Goal: Task Accomplishment & Management: Manage account settings

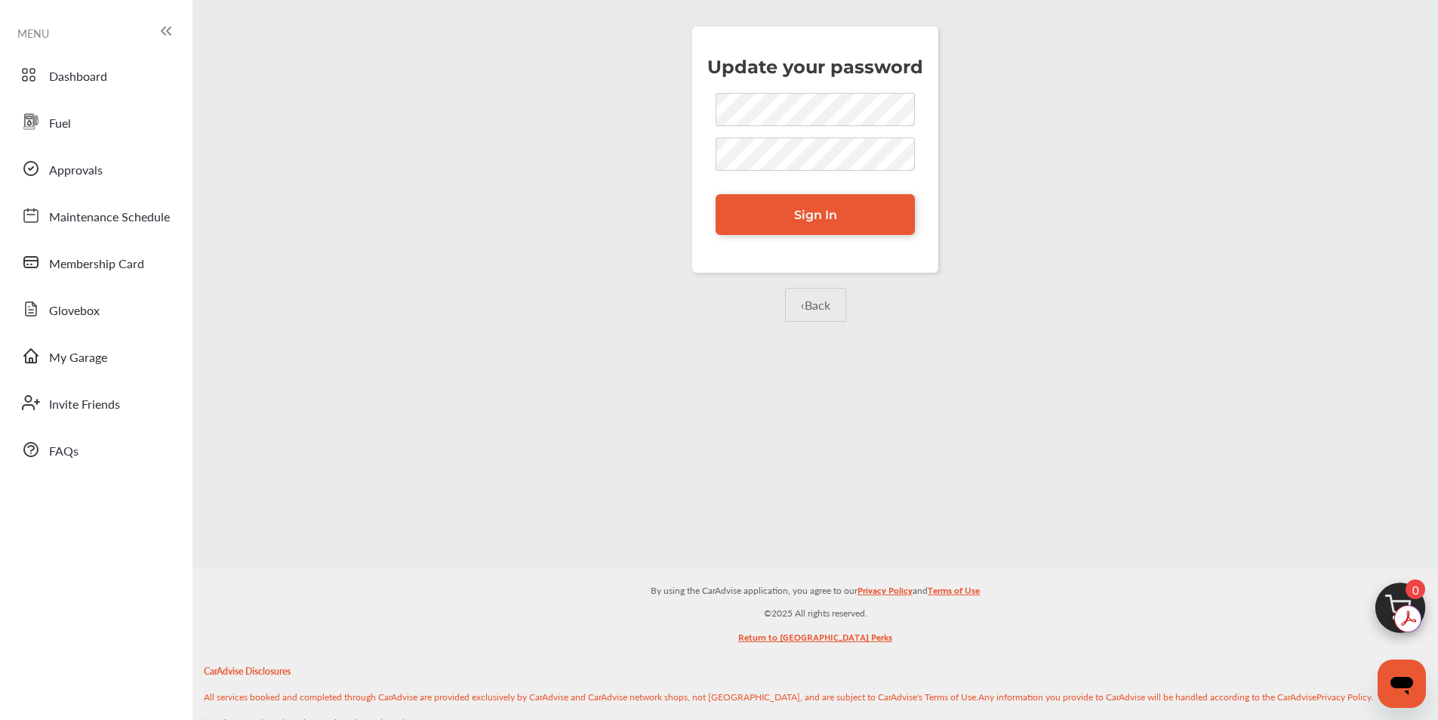
click at [1084, 205] on div "Update your password Sign In ‹ Back" at bounding box center [815, 192] width 1238 height 363
click at [811, 308] on link "‹ Back" at bounding box center [815, 305] width 61 height 34
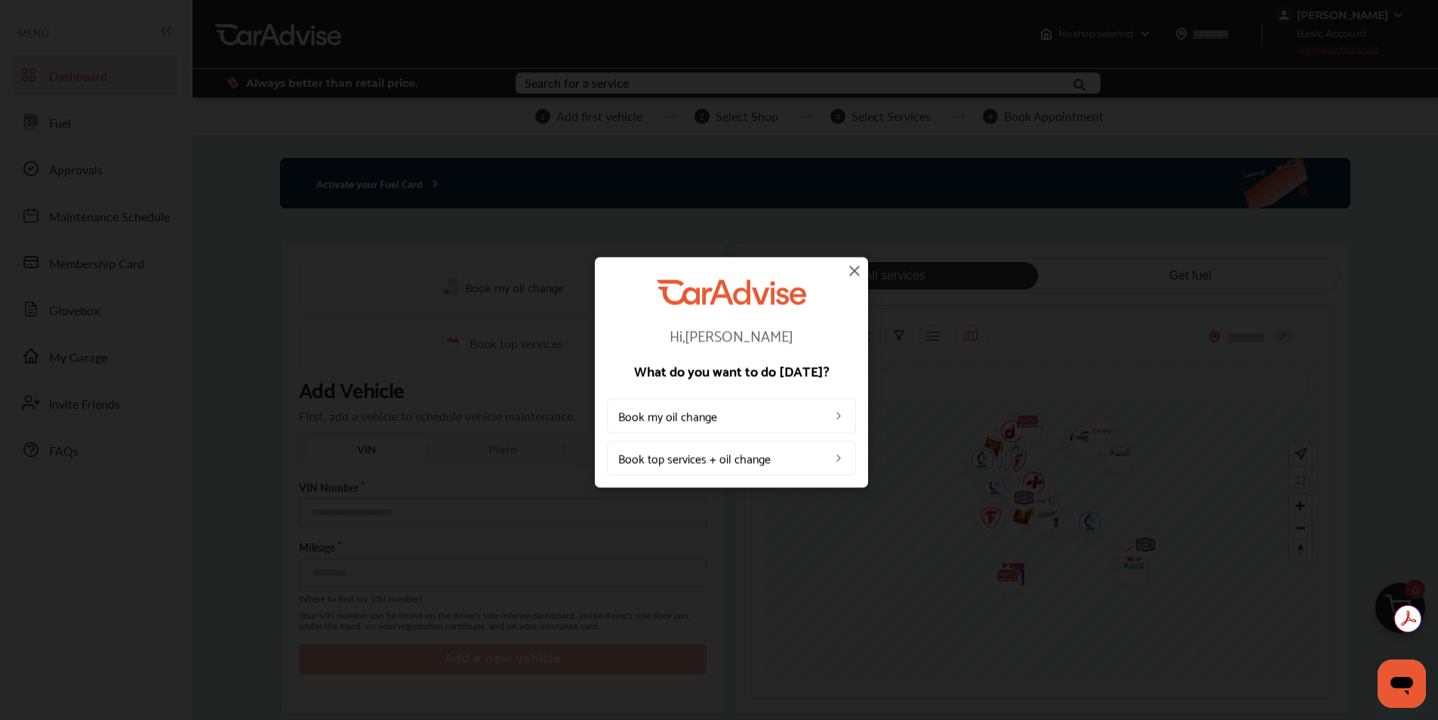
click at [855, 270] on img at bounding box center [855, 270] width 18 height 18
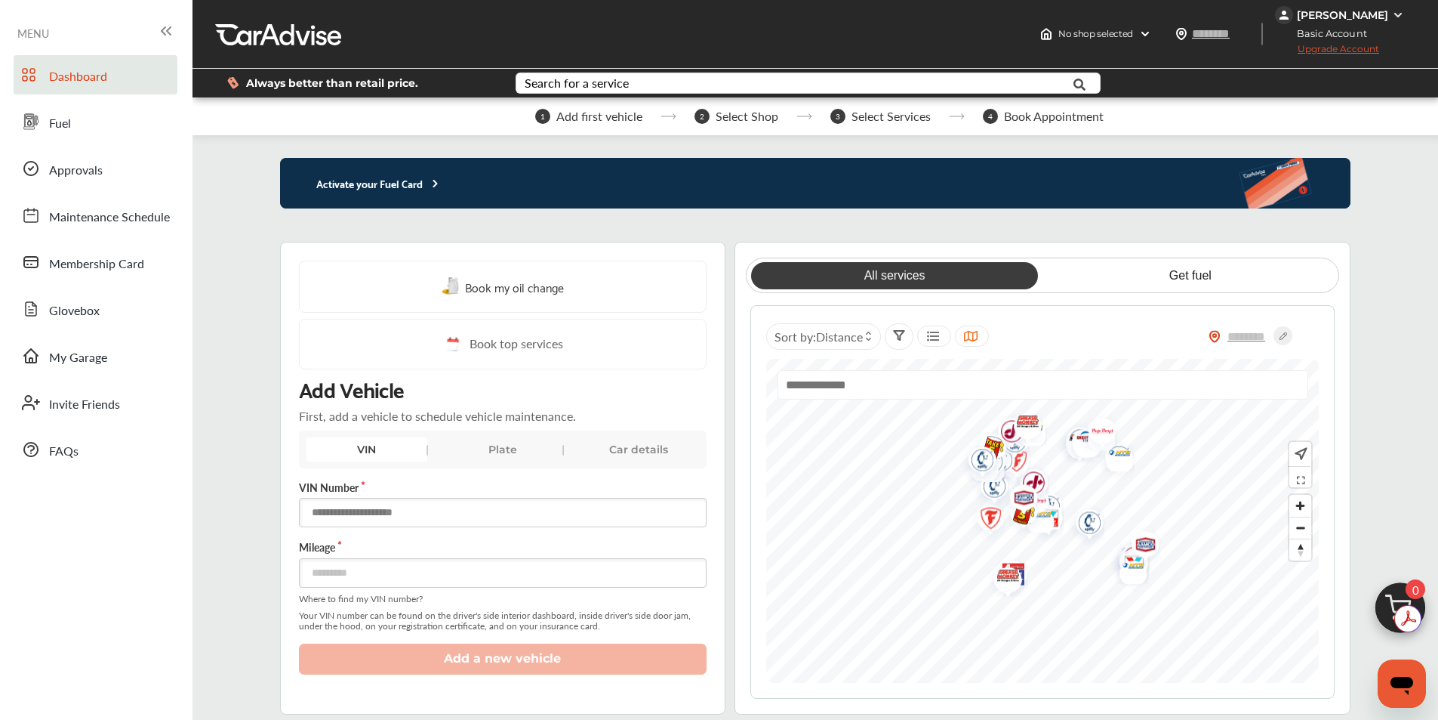
click at [387, 510] on input "text" at bounding box center [503, 512] width 408 height 29
click at [492, 449] on div "Plate" at bounding box center [502, 449] width 121 height 24
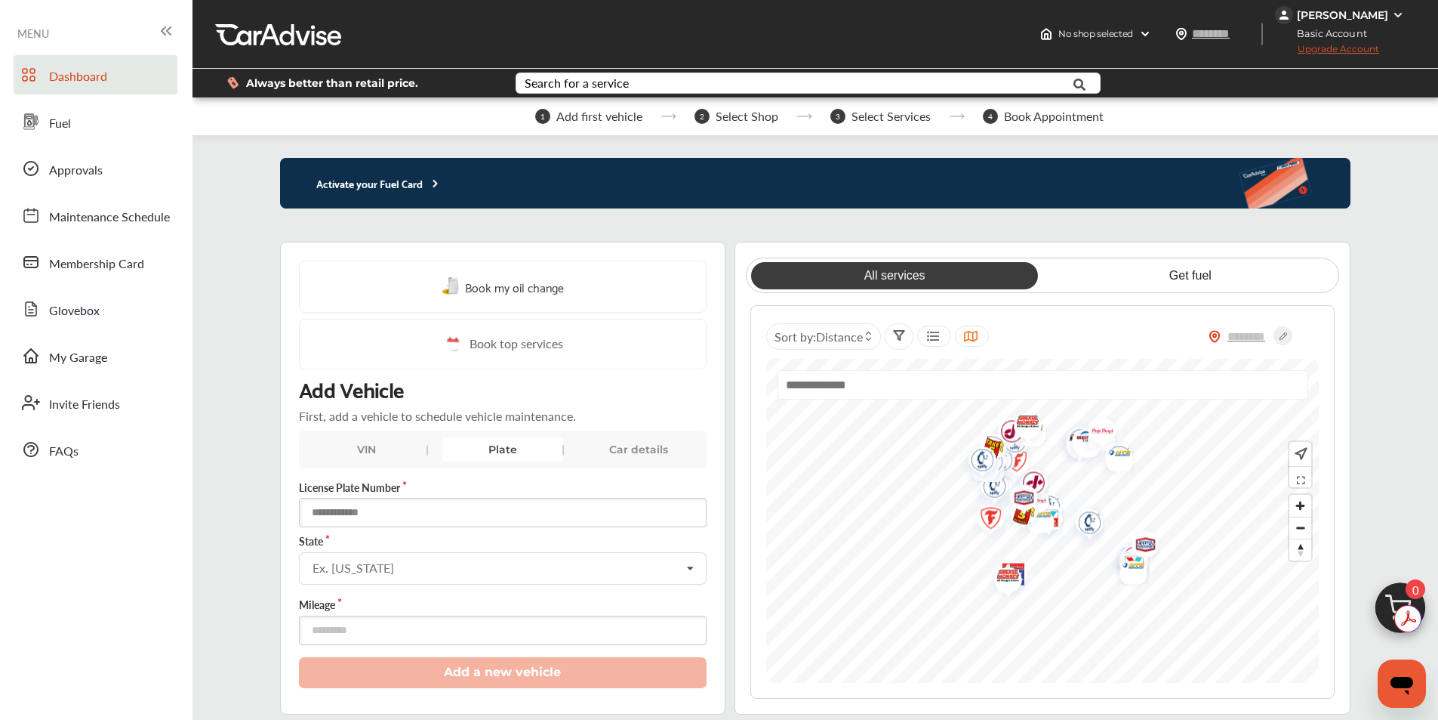
click at [436, 509] on input "text" at bounding box center [503, 512] width 408 height 29
type input "*******"
click at [428, 561] on input "text" at bounding box center [504, 567] width 406 height 29
type input "**"
click at [353, 630] on input "number" at bounding box center [503, 629] width 408 height 29
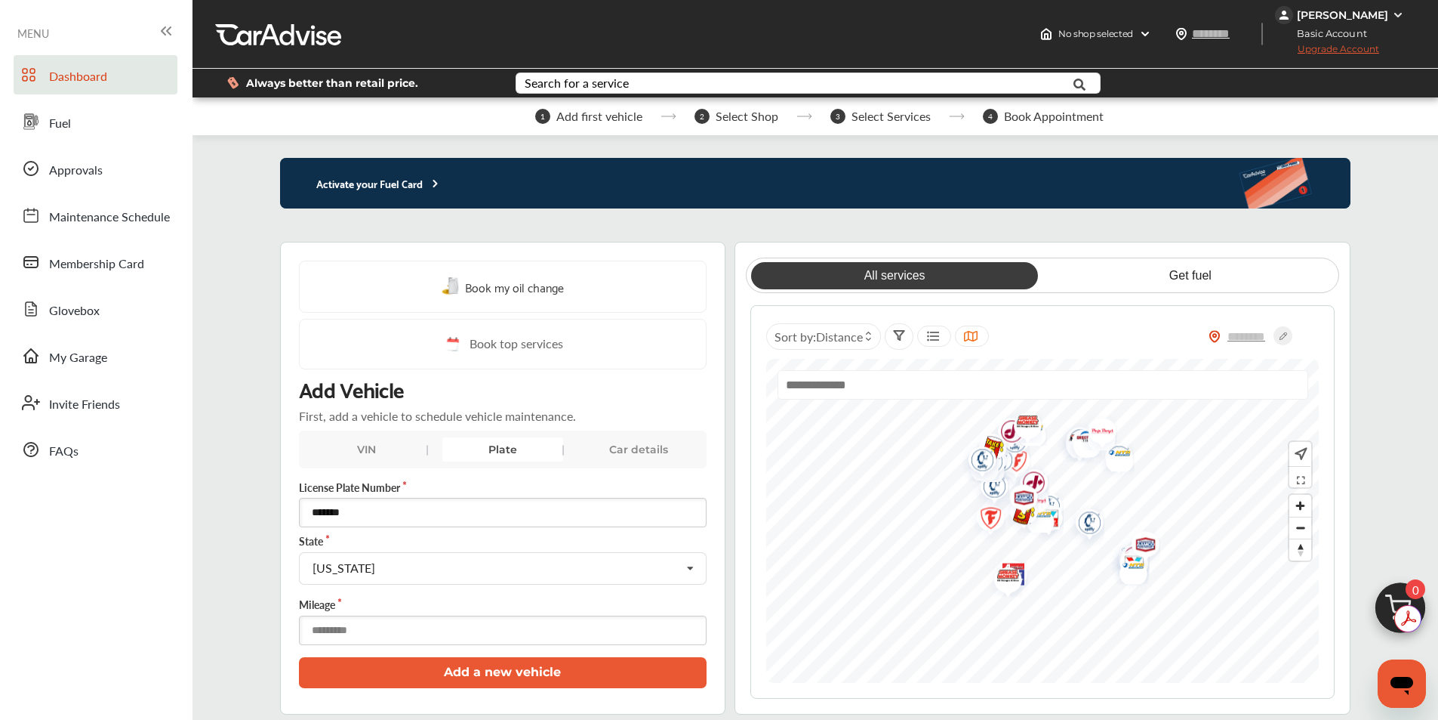
type input "******"
click at [489, 668] on button "Add a new vehicle" at bounding box center [503, 672] width 408 height 31
click at [331, 510] on input "*******" at bounding box center [503, 512] width 408 height 29
click at [368, 573] on input "text" at bounding box center [504, 567] width 406 height 29
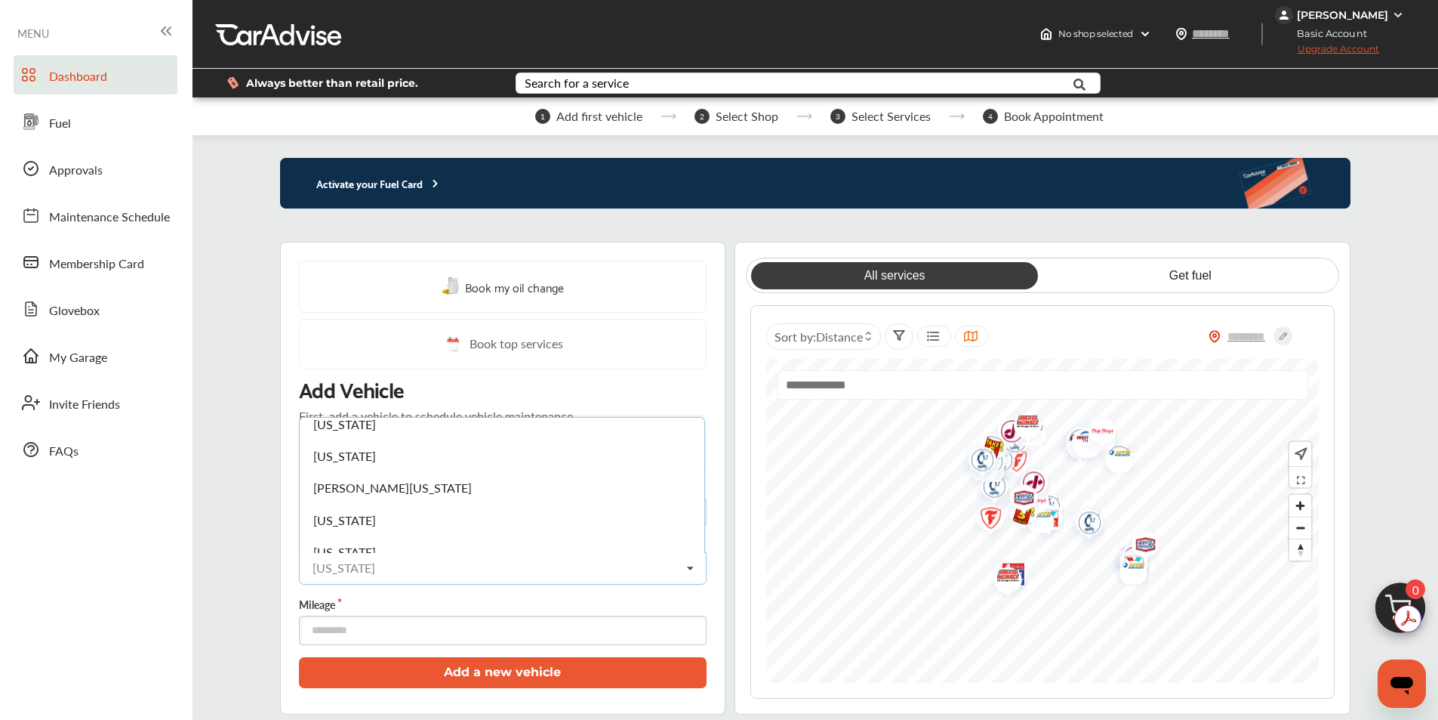
type input "*******"
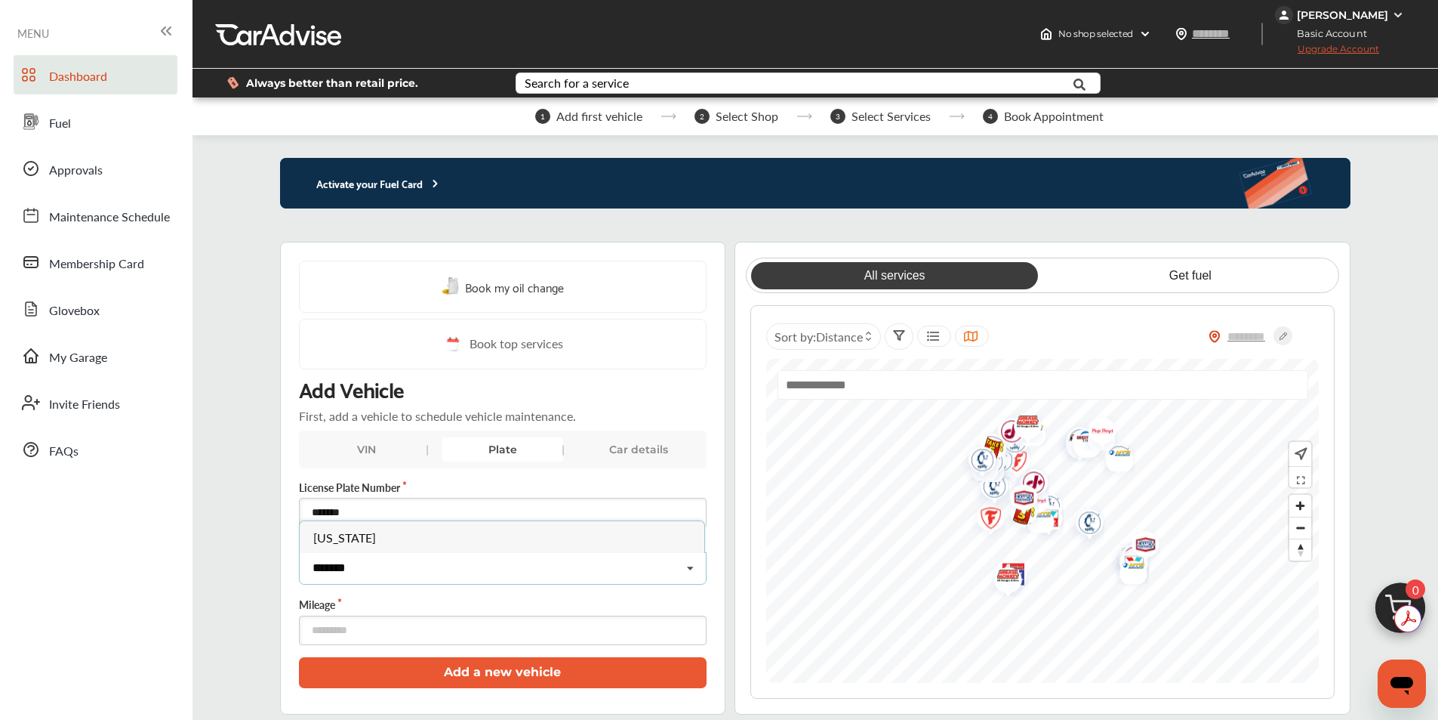
click at [327, 566] on input "*******" at bounding box center [504, 567] width 406 height 29
click at [333, 532] on span "[US_STATE]" at bounding box center [344, 536] width 63 height 17
click at [504, 668] on button "Add a new vehicle" at bounding box center [503, 672] width 408 height 31
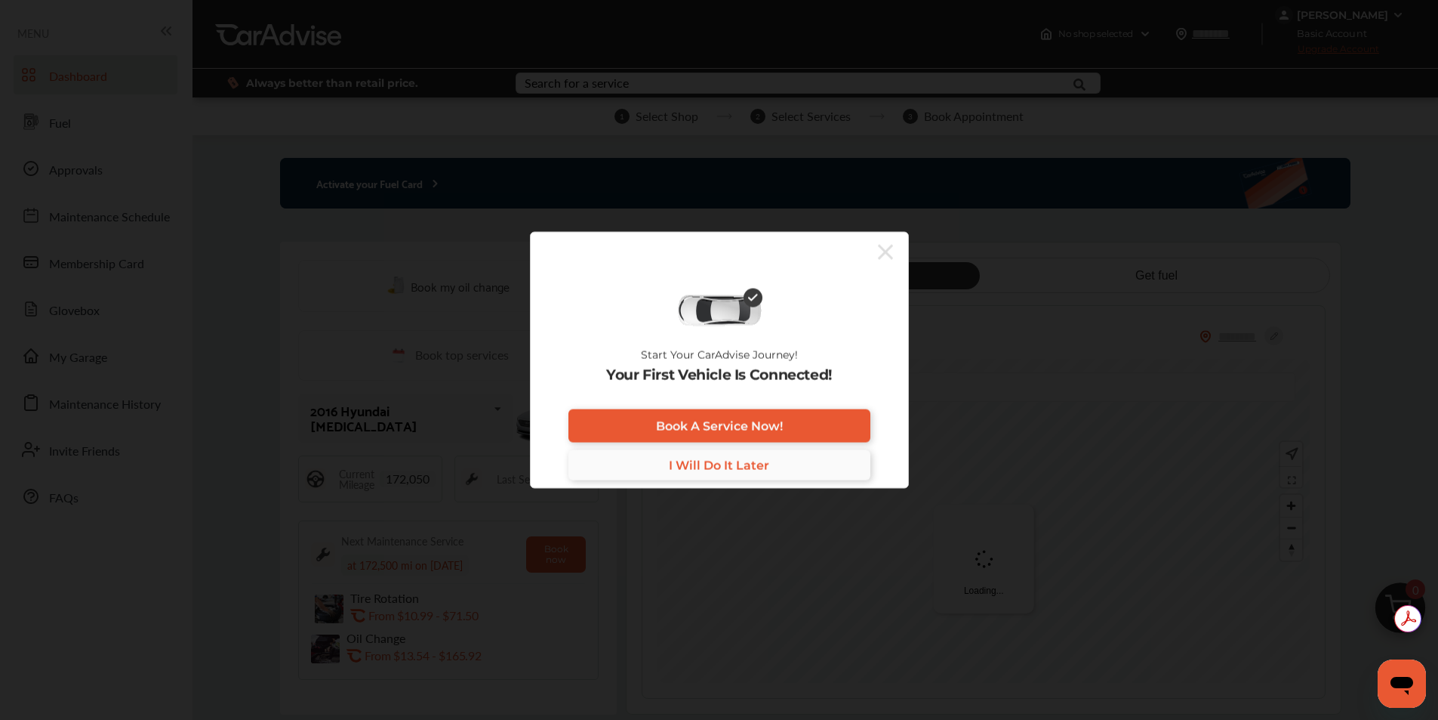
click at [705, 464] on span "I Will Do It Later" at bounding box center [719, 465] width 100 height 14
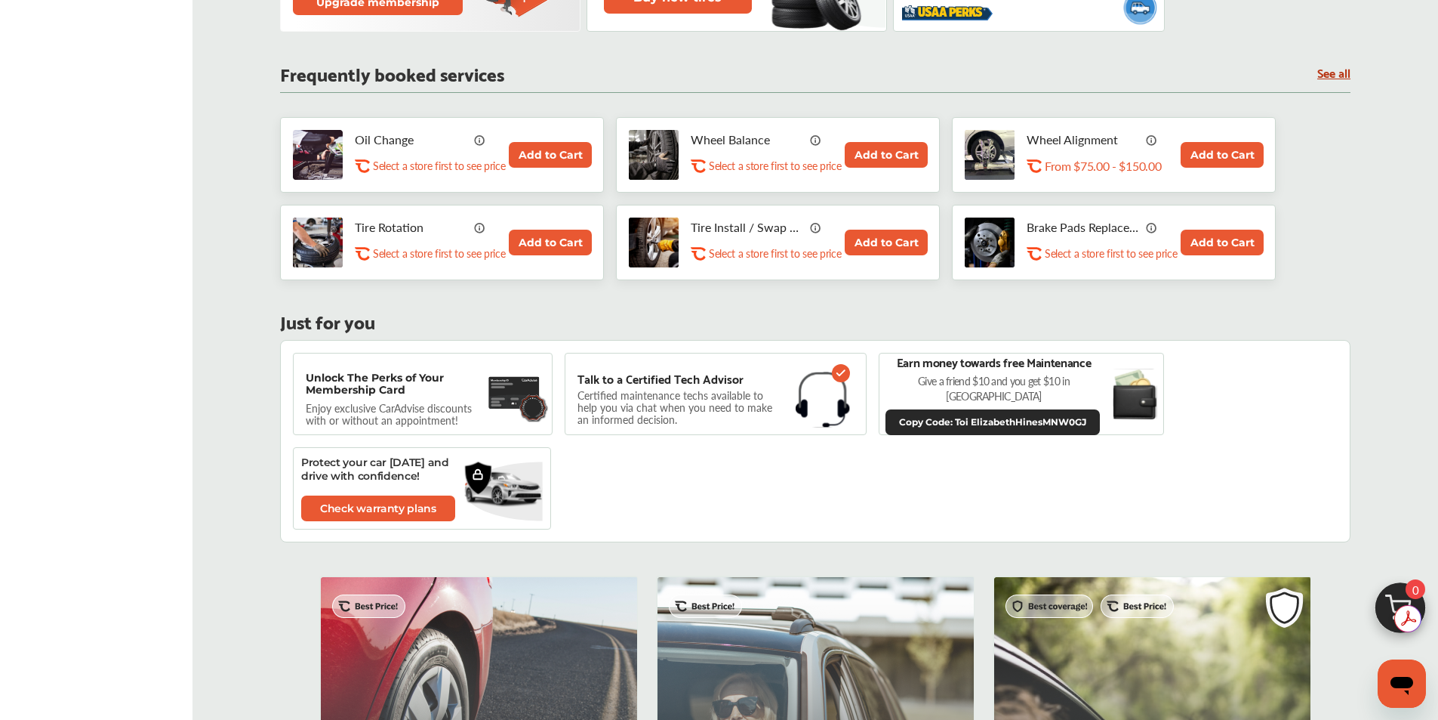
scroll to position [831, 0]
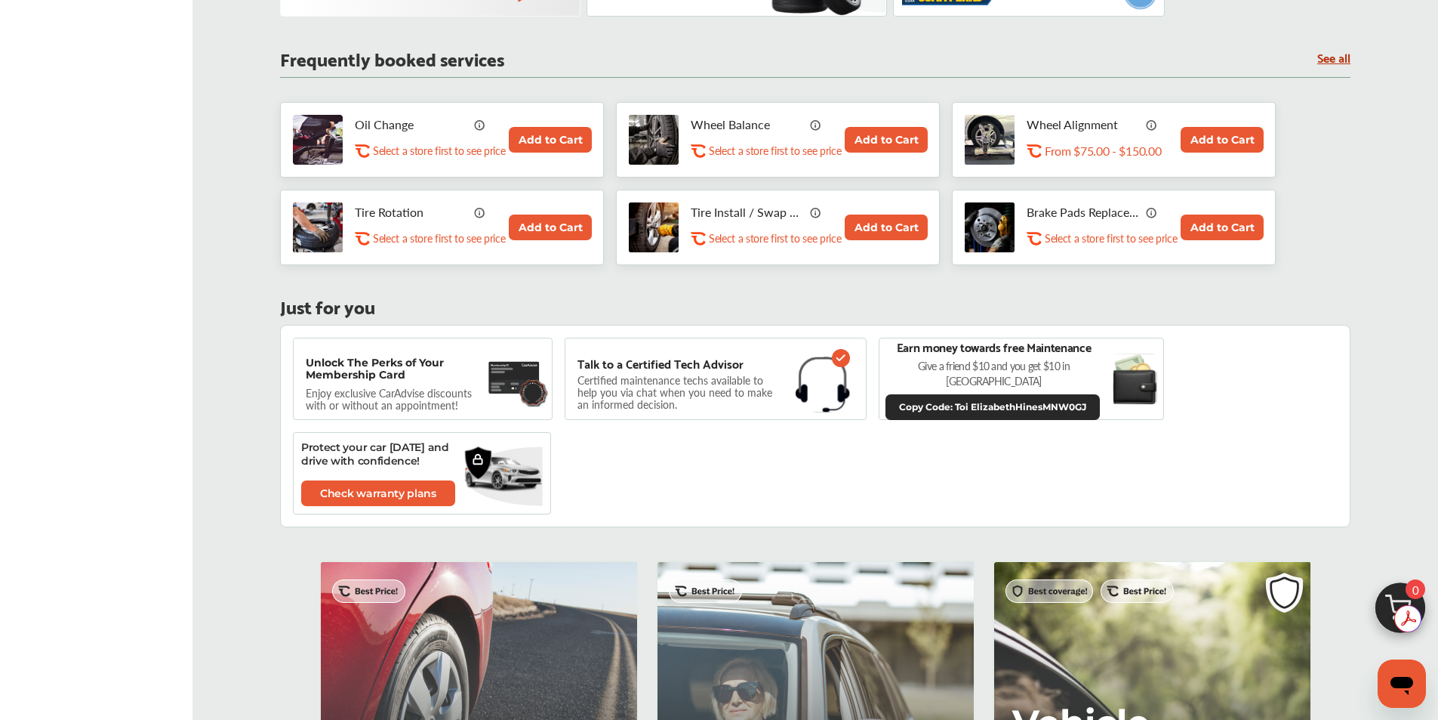
click at [925, 396] on button "Copy Code: Toi ElizabethHinesMNW0GJ" at bounding box center [993, 407] width 214 height 26
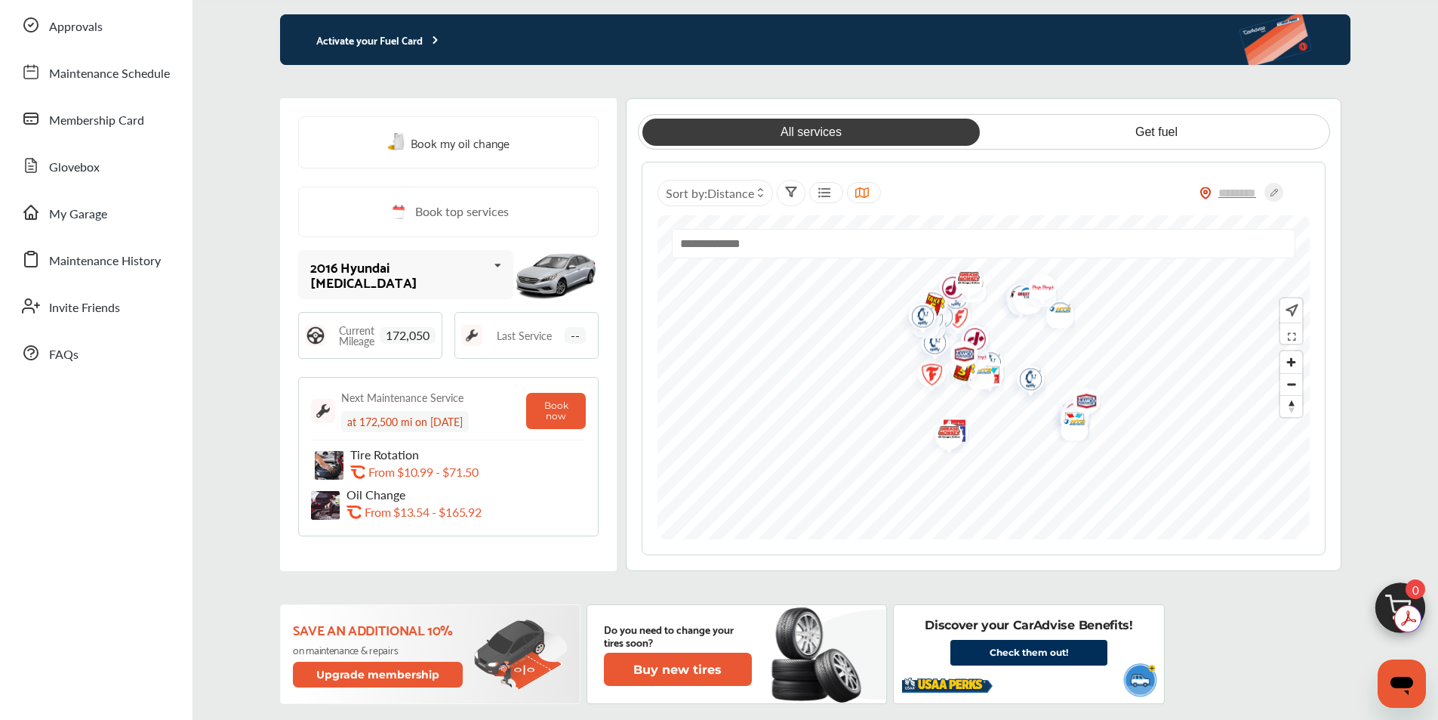
scroll to position [0, 0]
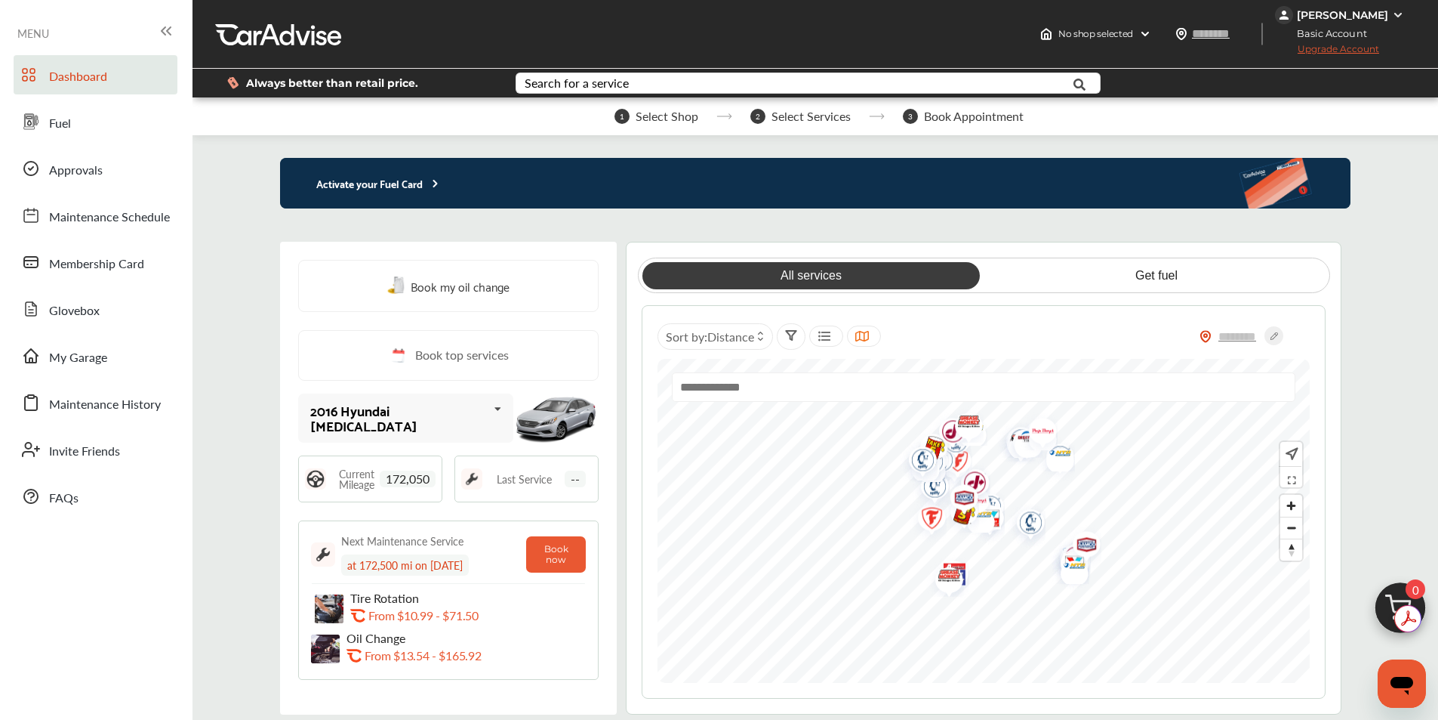
click at [381, 183] on p "Activate your Fuel Card" at bounding box center [361, 182] width 162 height 17
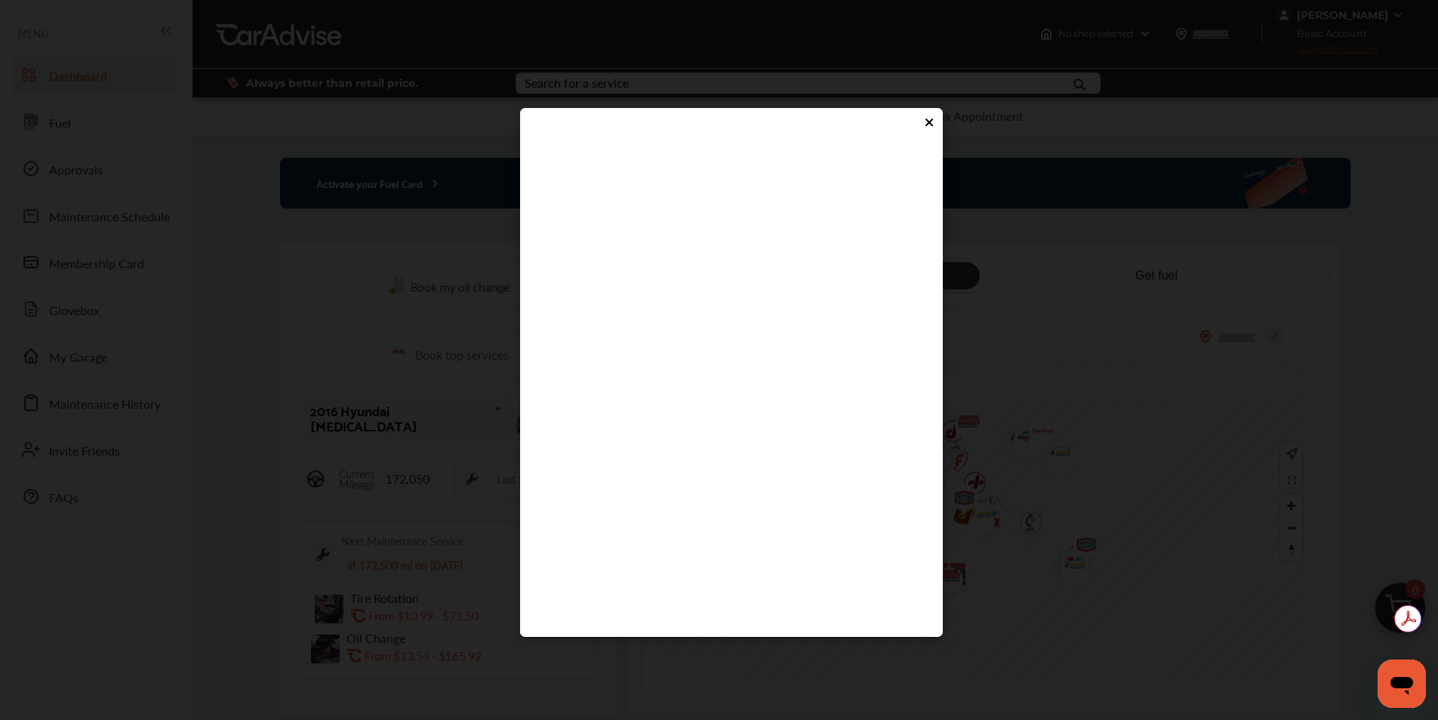
click at [610, 424] on flutter-view at bounding box center [731, 373] width 393 height 453
click at [929, 123] on icon at bounding box center [929, 122] width 6 height 6
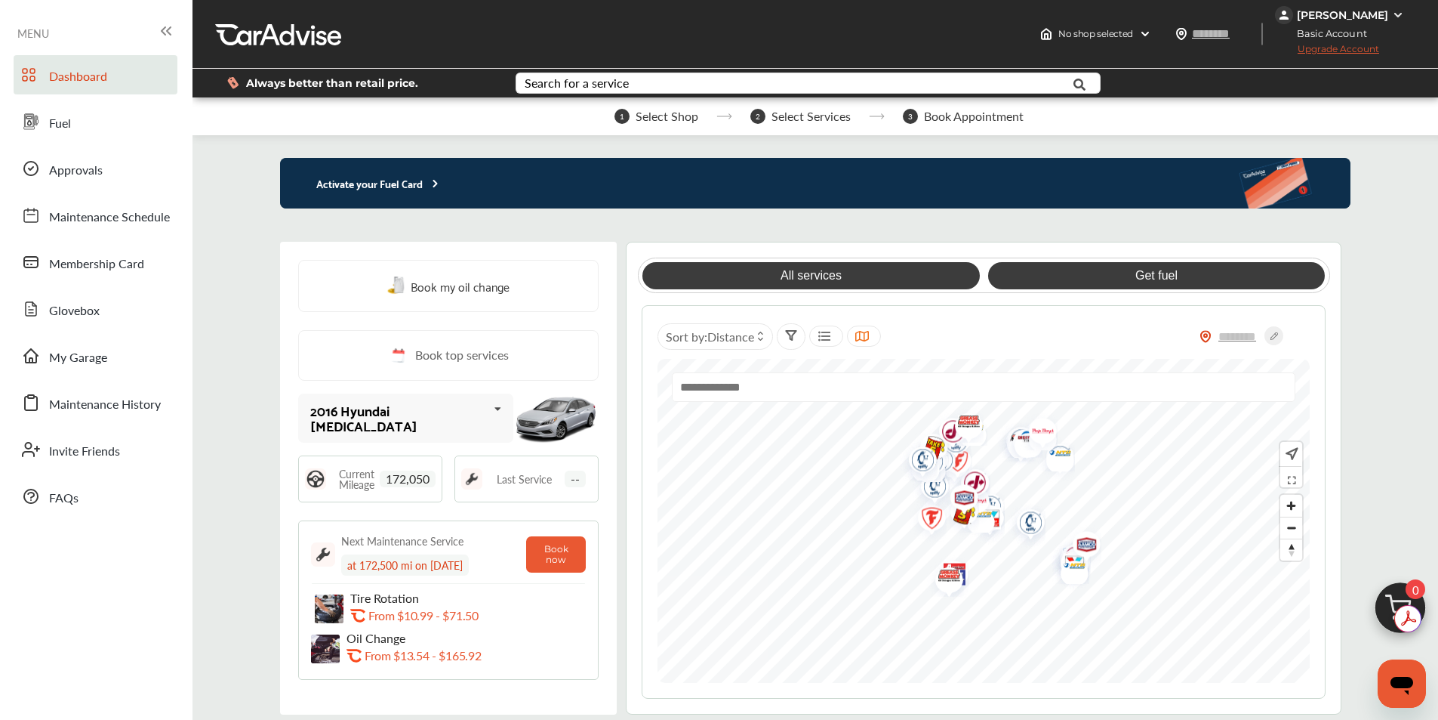
click at [1122, 279] on link "Get fuel" at bounding box center [1156, 275] width 337 height 27
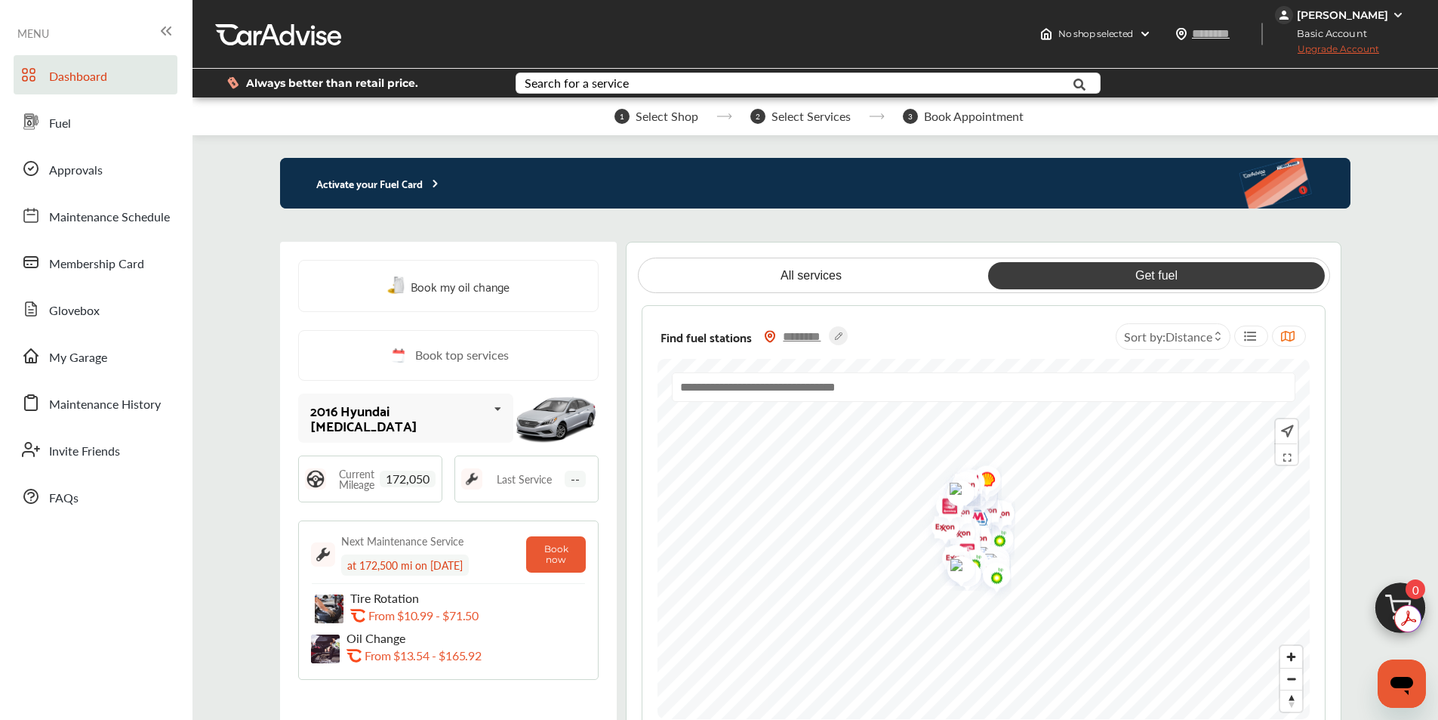
click at [806, 332] on input "text" at bounding box center [802, 336] width 53 height 16
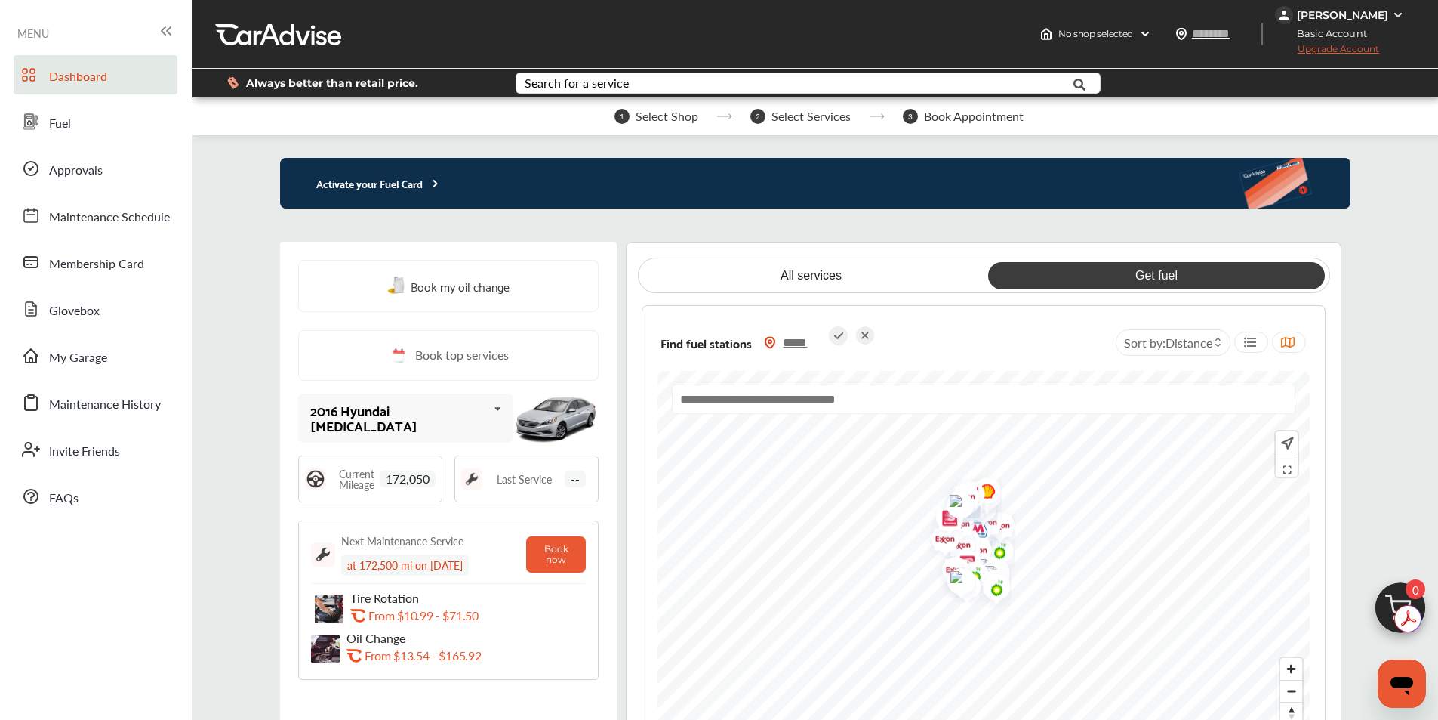
type input "*****"
click at [836, 329] on icon at bounding box center [838, 335] width 19 height 19
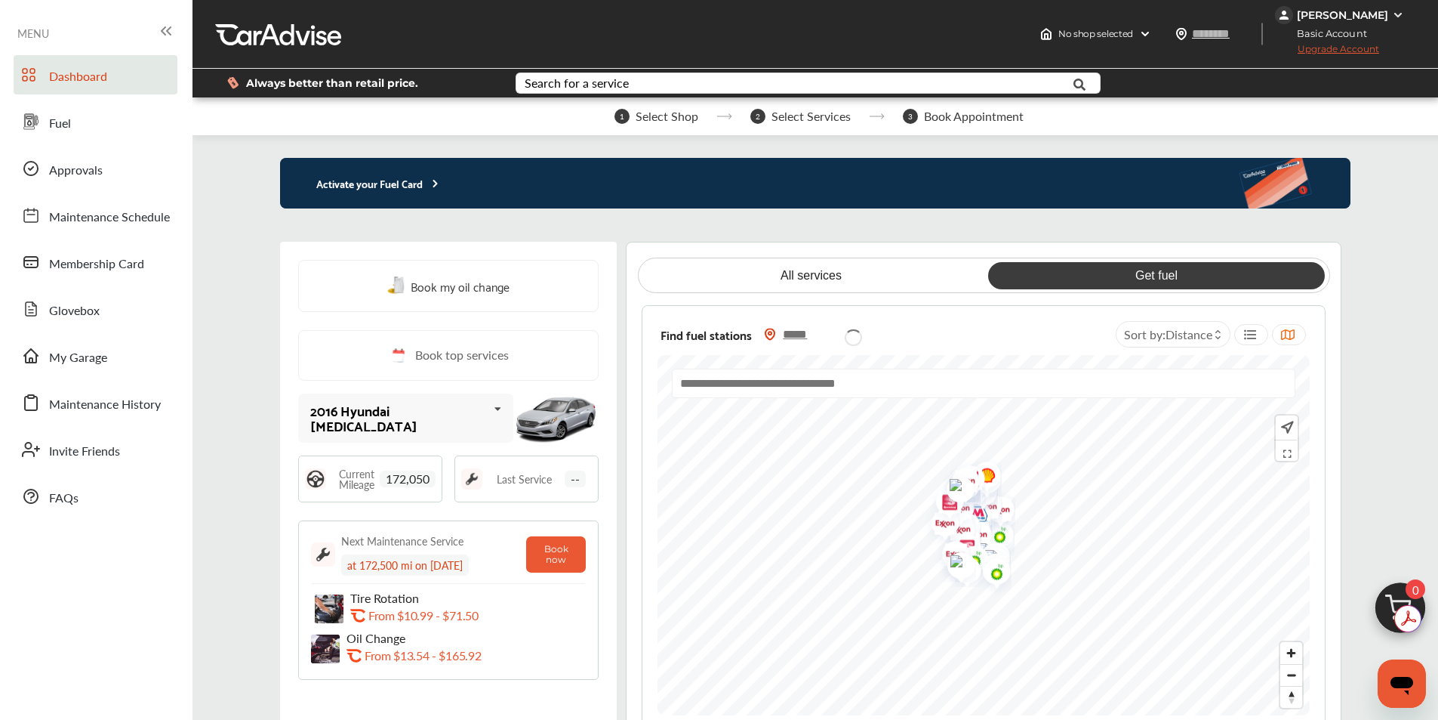
type input "*****"
click at [767, 390] on input "text" at bounding box center [984, 386] width 624 height 29
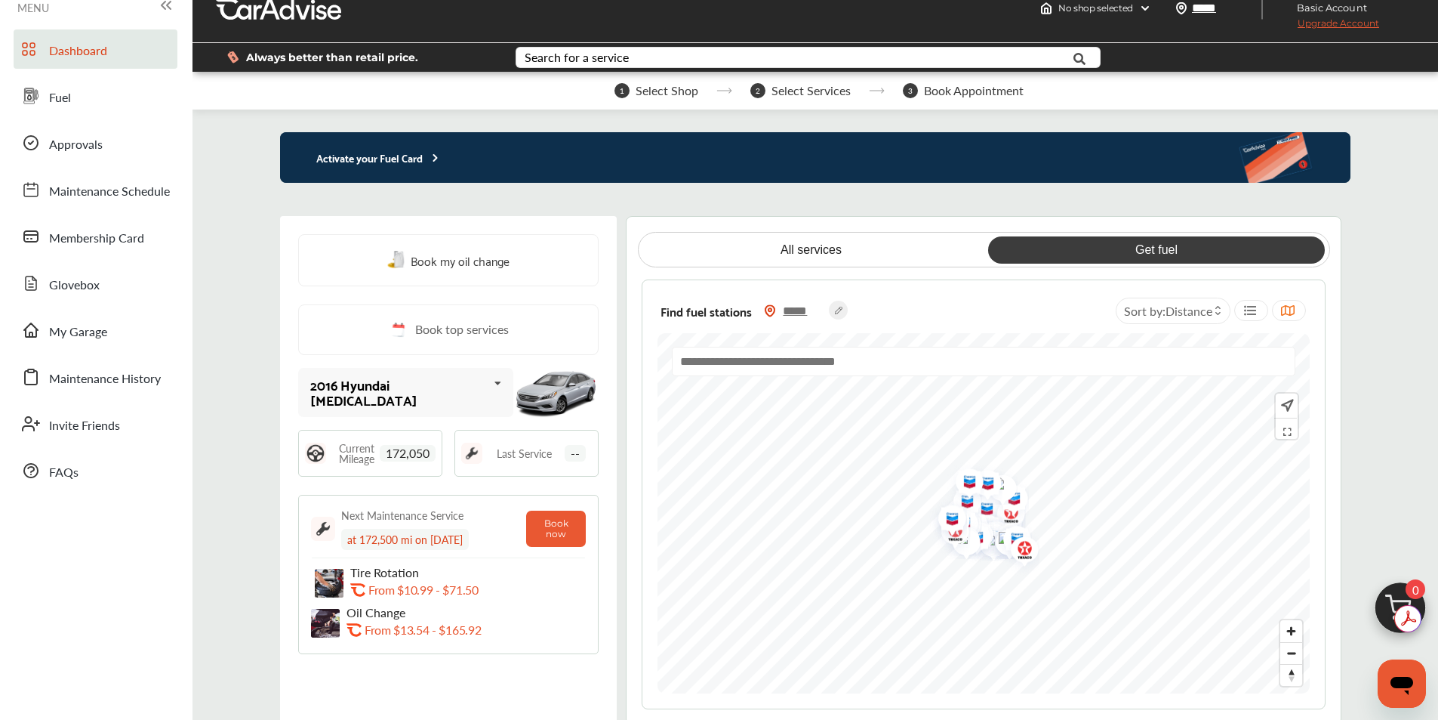
click at [571, 449] on span "--" at bounding box center [575, 453] width 21 height 17
click at [572, 458] on span "--" at bounding box center [575, 453] width 21 height 17
click at [498, 449] on span "Last Service" at bounding box center [524, 453] width 55 height 11
click at [495, 455] on div "Last Service --" at bounding box center [541, 453] width 102 height 17
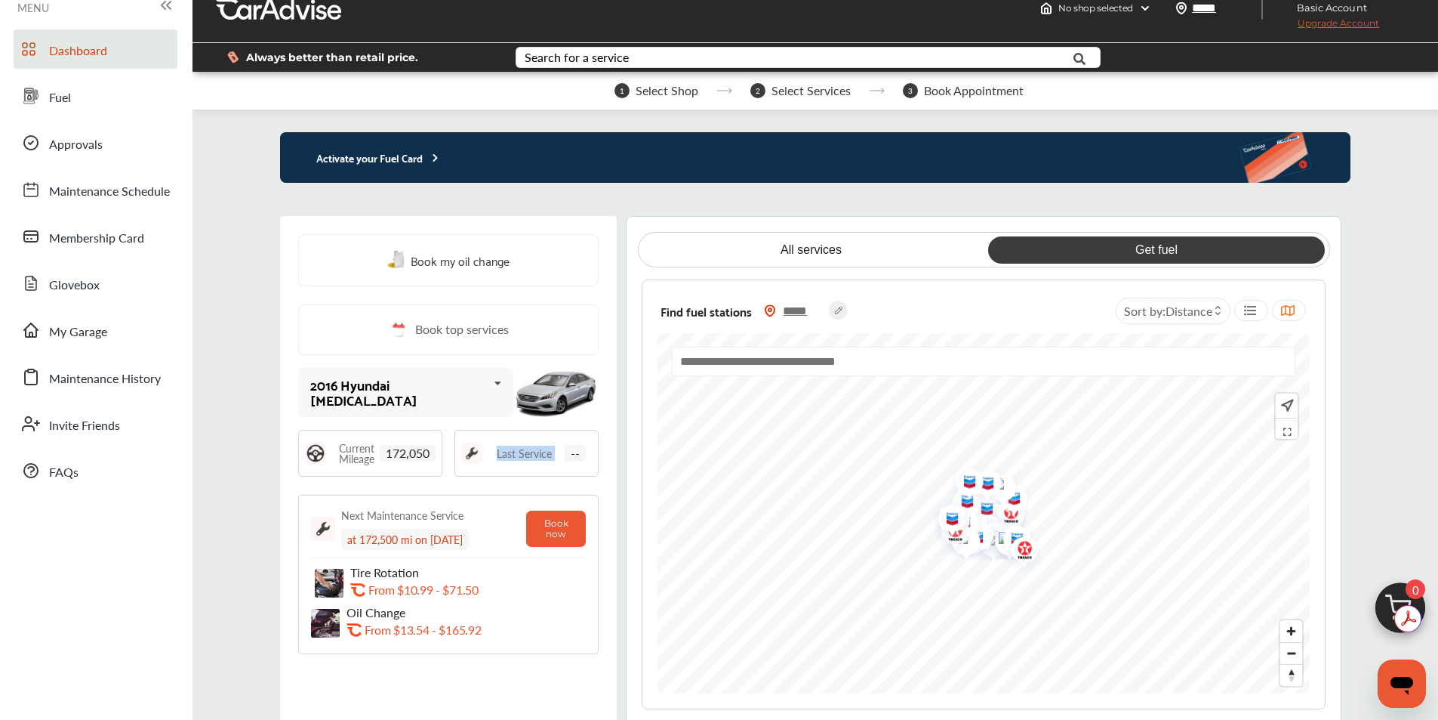
click at [495, 455] on div "Last Service --" at bounding box center [541, 453] width 102 height 17
click at [700, 359] on input "text" at bounding box center [984, 361] width 624 height 29
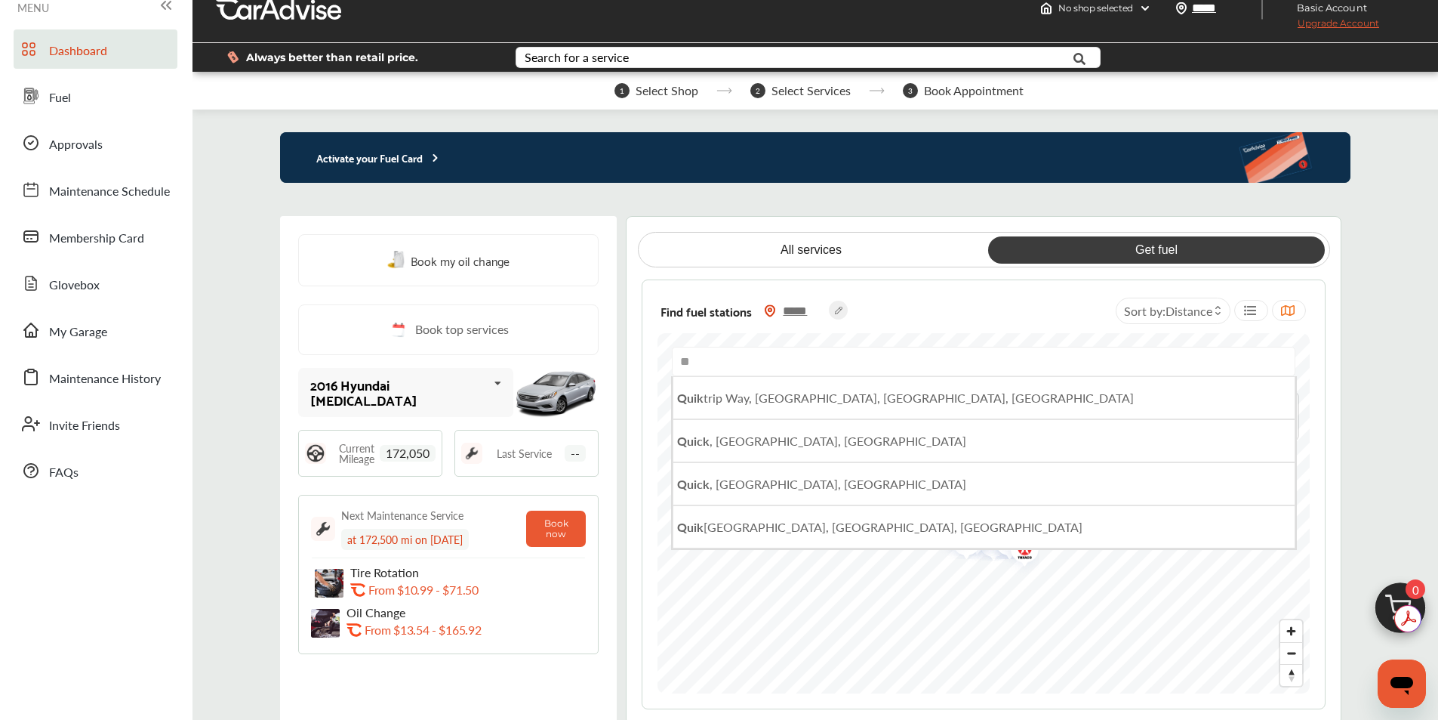
type input "*"
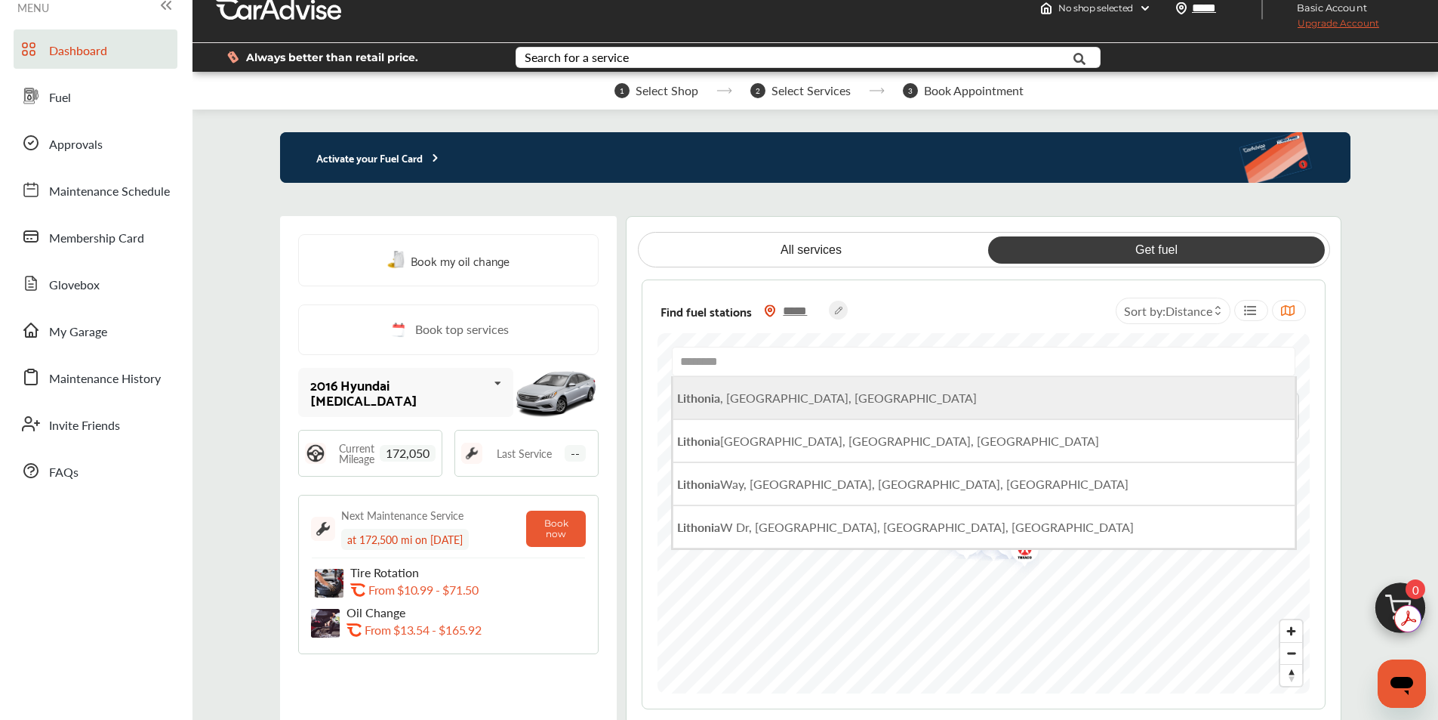
click at [745, 399] on span "Lithonia , [GEOGRAPHIC_DATA], [GEOGRAPHIC_DATA]" at bounding box center [827, 397] width 300 height 17
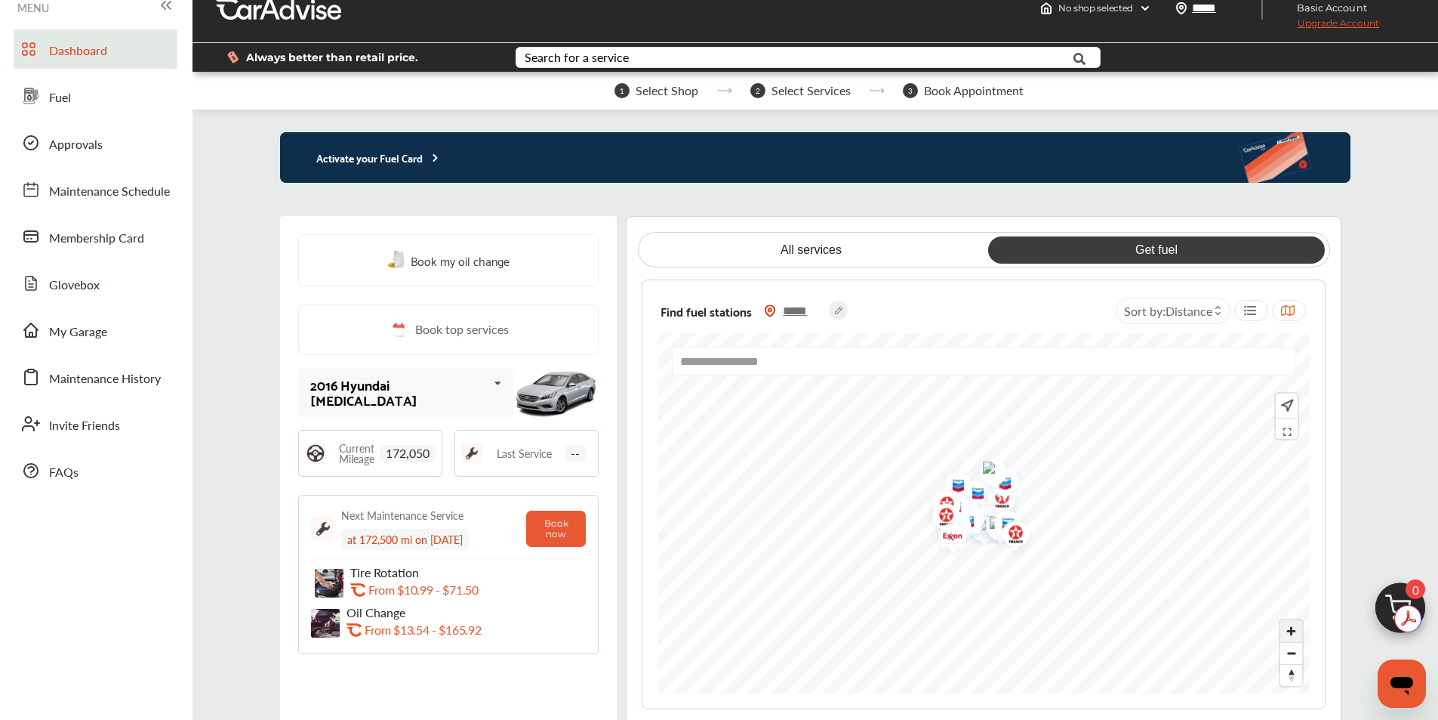
click at [1289, 627] on span "Zoom in" at bounding box center [1292, 631] width 22 height 22
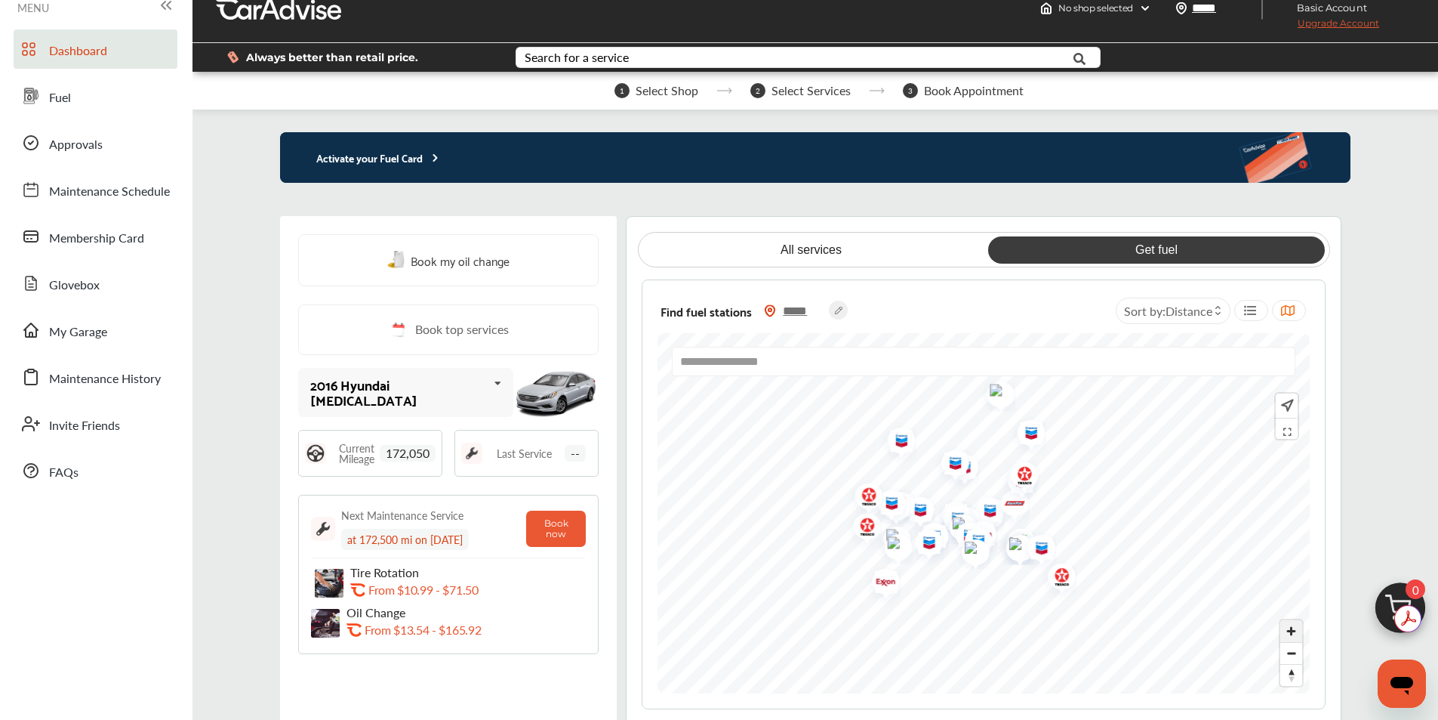
click at [1289, 627] on span "Zoom in" at bounding box center [1292, 631] width 22 height 22
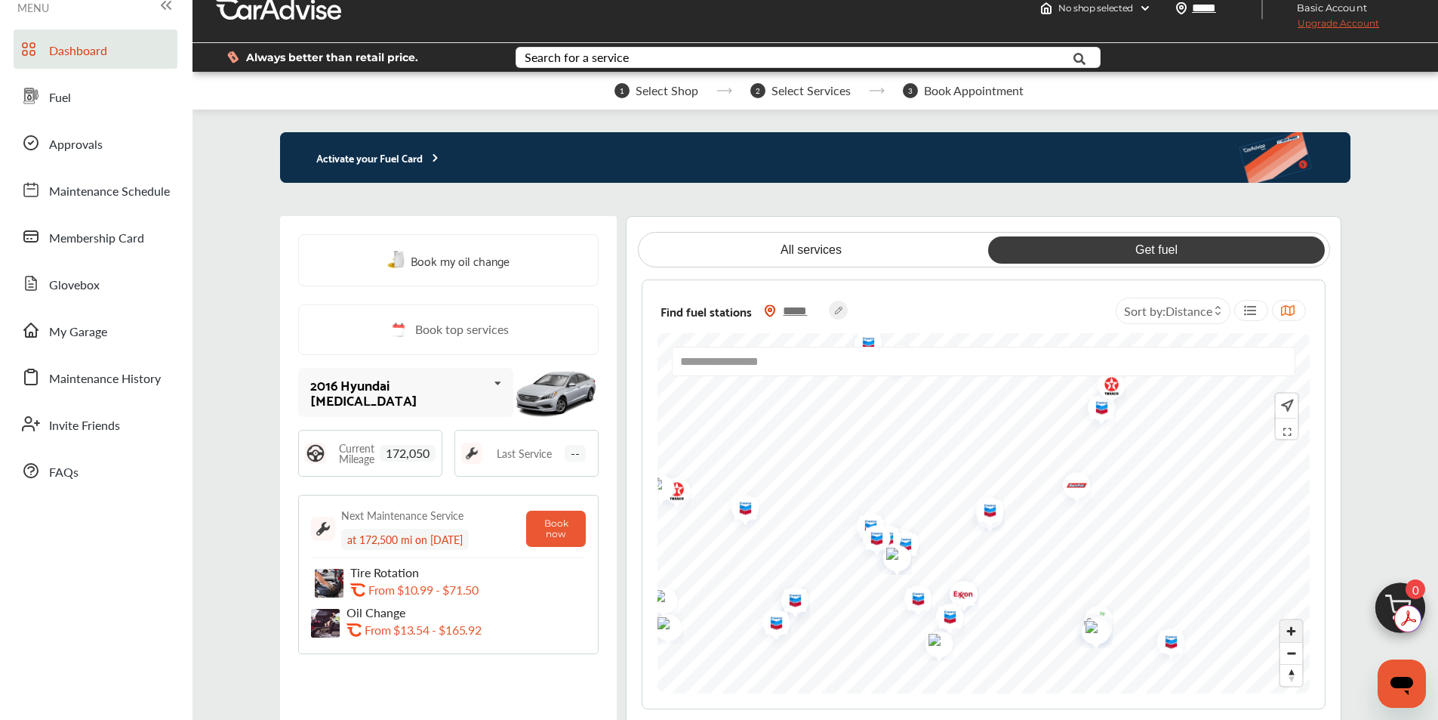
click at [1289, 627] on span "Zoom in" at bounding box center [1292, 631] width 22 height 22
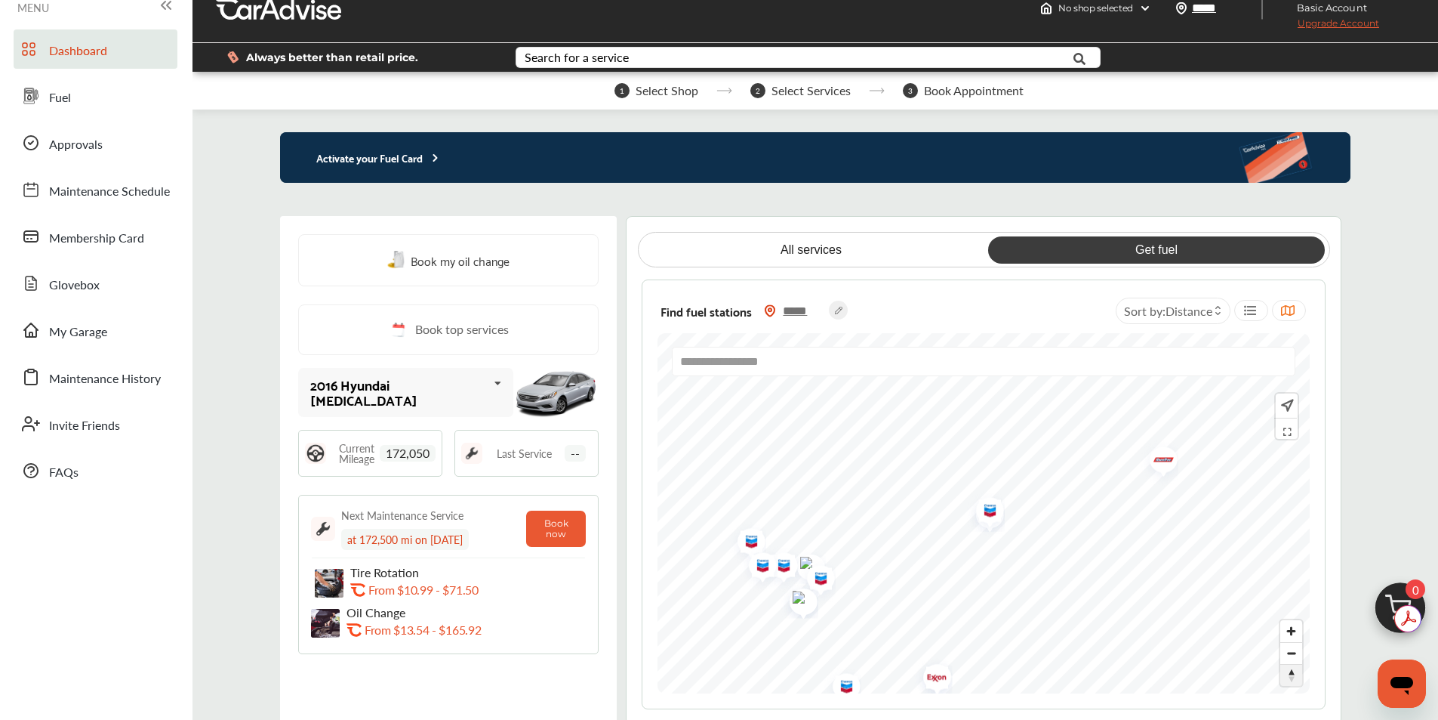
click at [1292, 679] on span "Reset bearing to north" at bounding box center [1292, 674] width 22 height 21
click at [1293, 654] on span "Zoom out" at bounding box center [1292, 653] width 22 height 21
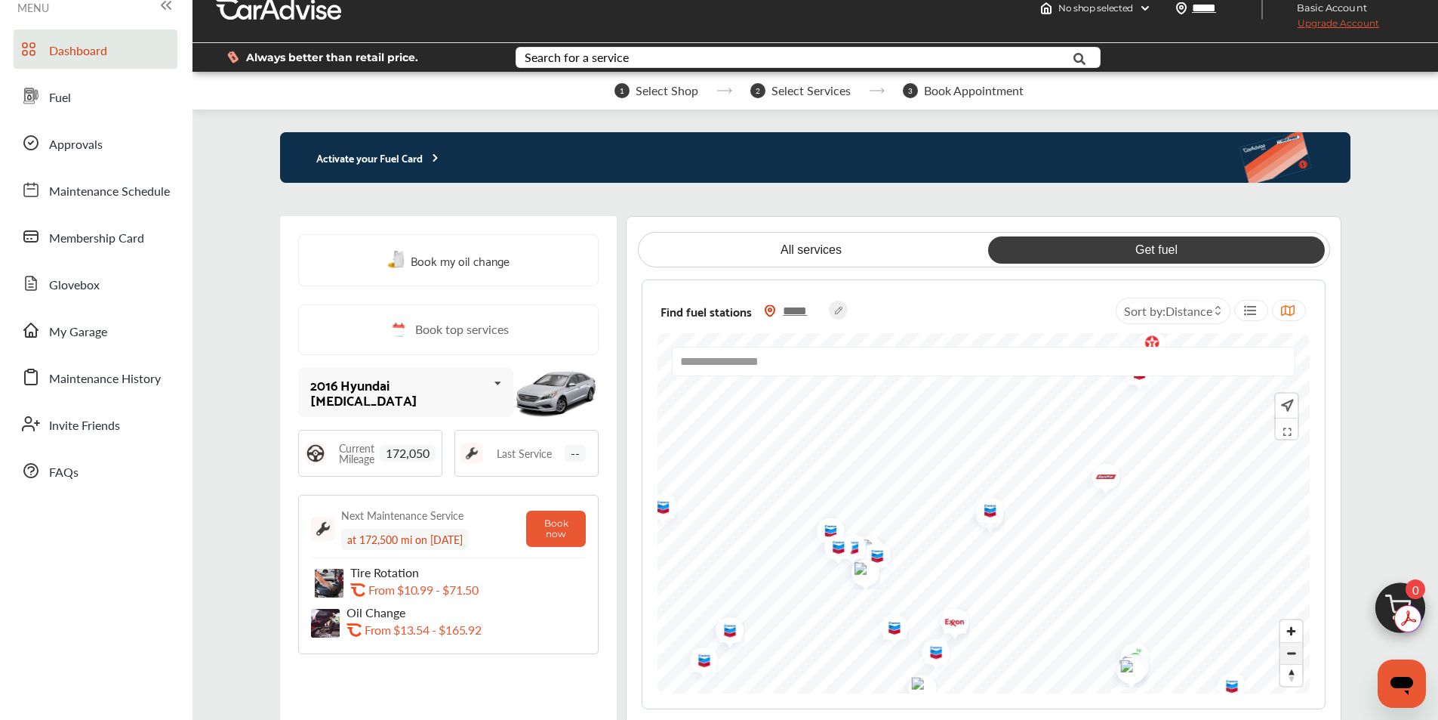
click at [1293, 654] on span "Zoom out" at bounding box center [1292, 653] width 22 height 21
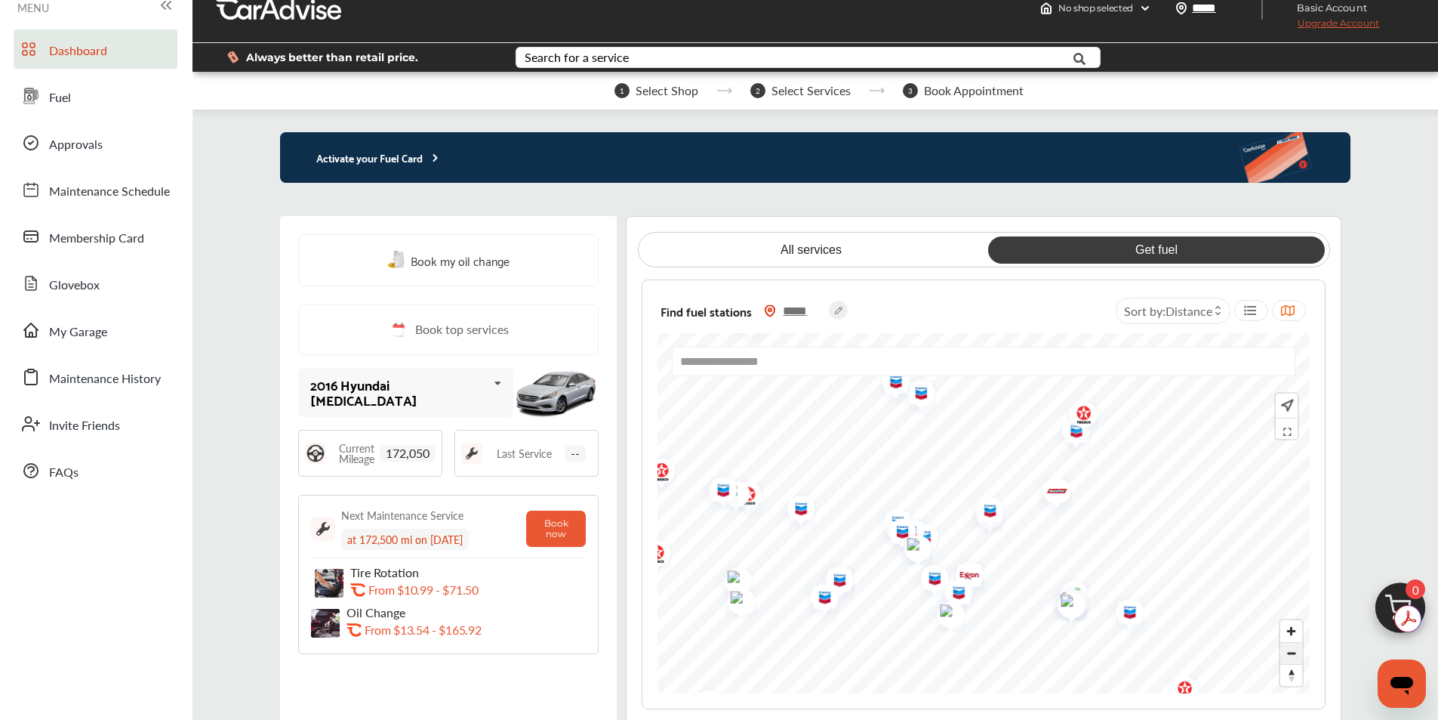
click at [1293, 654] on span "Zoom out" at bounding box center [1292, 653] width 22 height 21
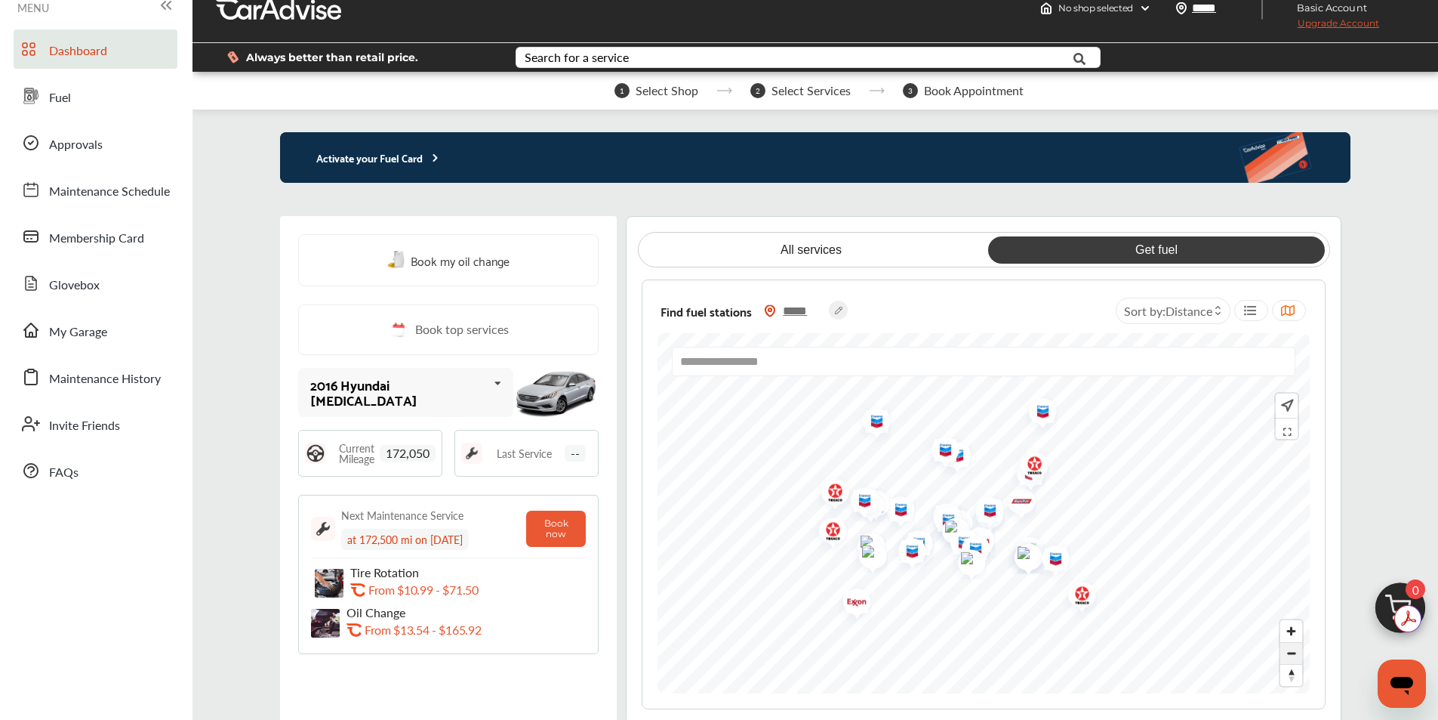
click at [1293, 654] on span "Zoom out" at bounding box center [1292, 653] width 22 height 21
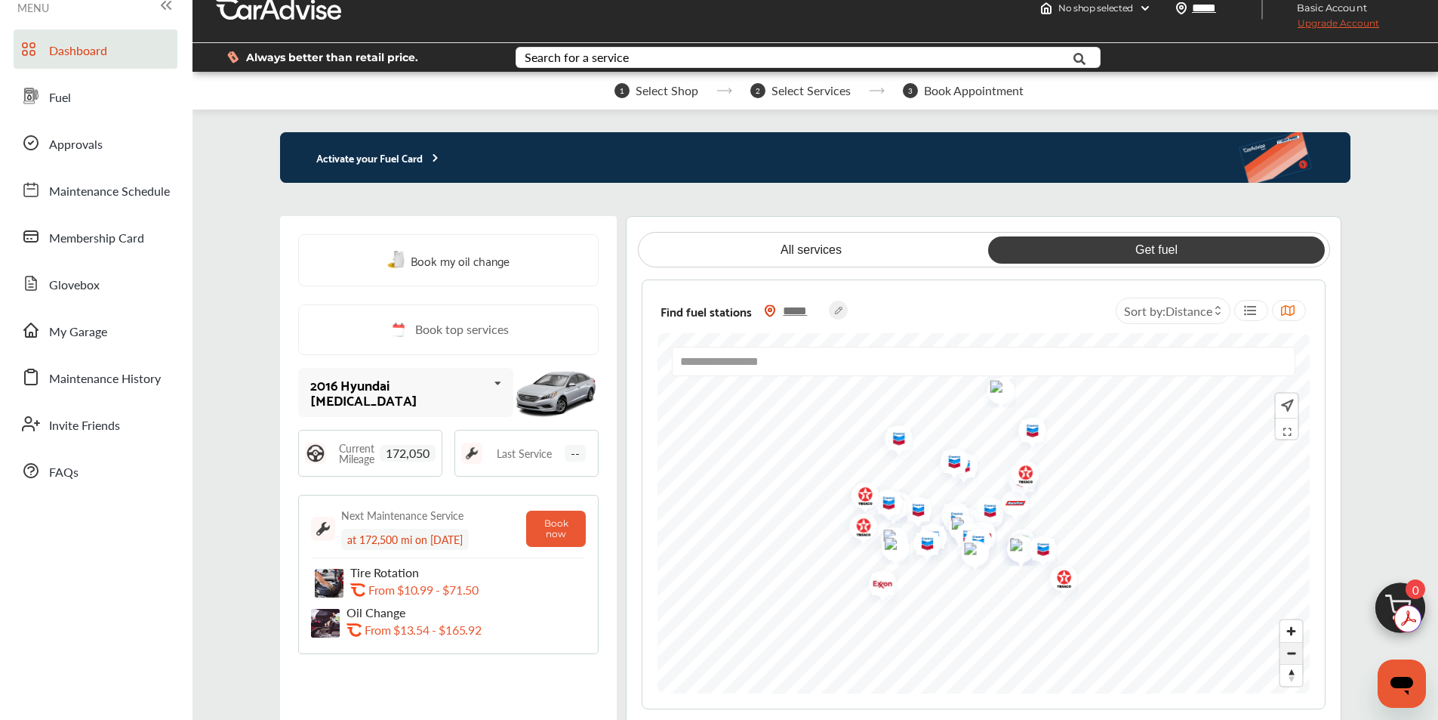
click at [1293, 654] on span "Zoom out" at bounding box center [1292, 653] width 22 height 21
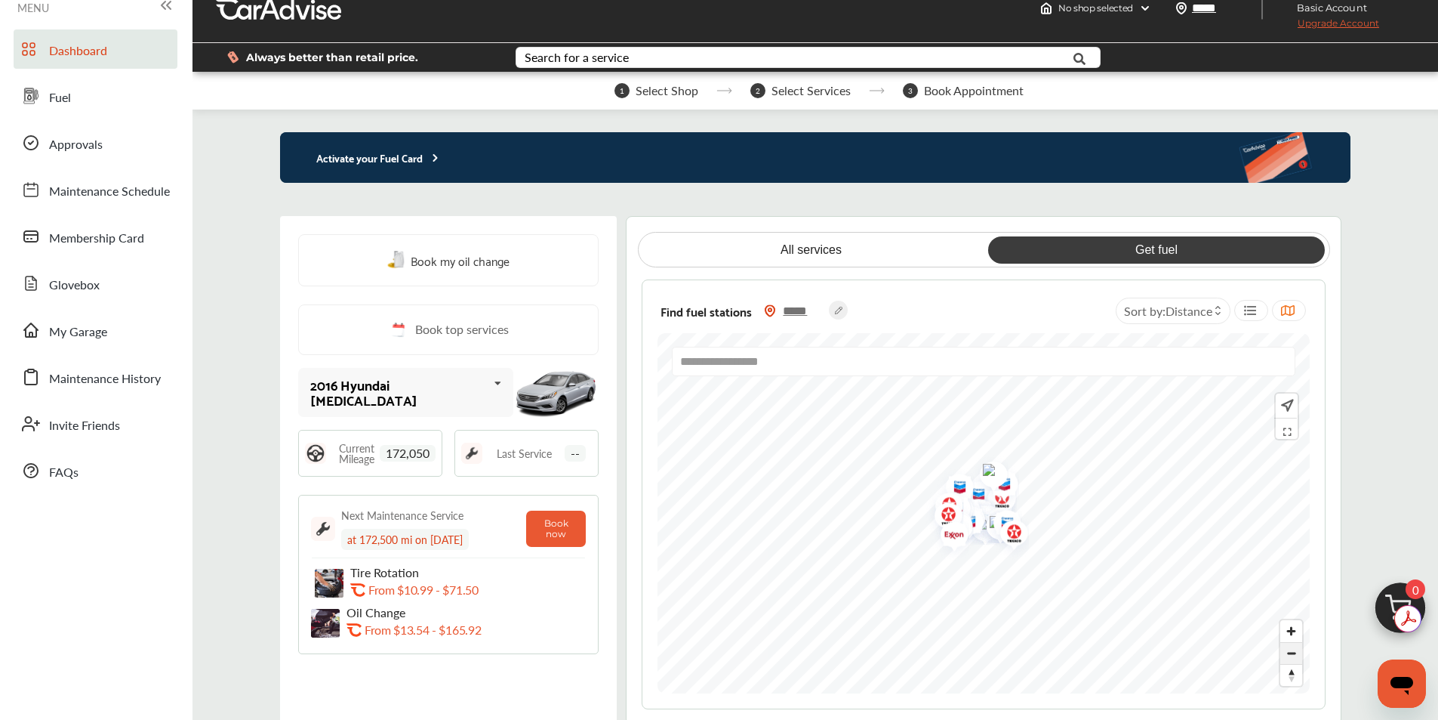
click at [1293, 654] on span "Zoom out" at bounding box center [1292, 653] width 22 height 21
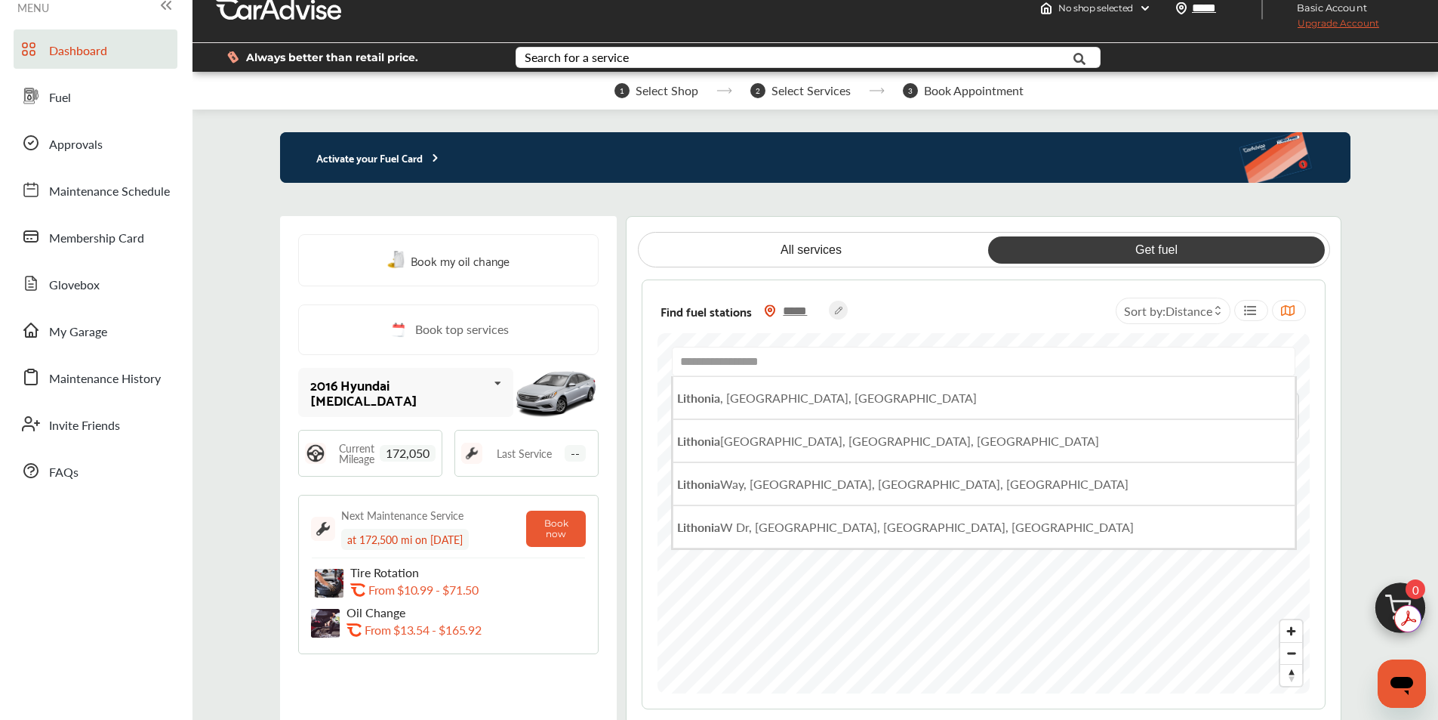
click at [709, 365] on input "**********" at bounding box center [984, 361] width 624 height 29
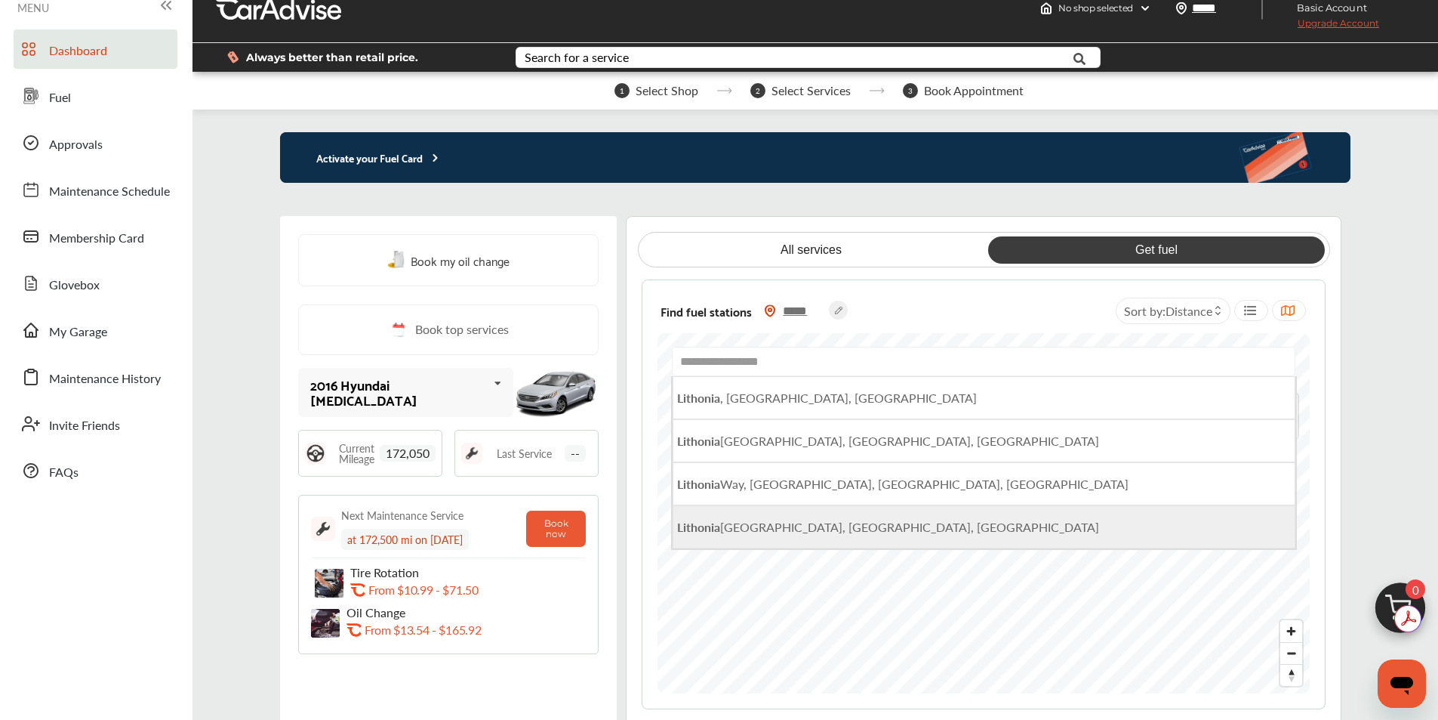
click at [790, 527] on span "[GEOGRAPHIC_DATA], [GEOGRAPHIC_DATA], [GEOGRAPHIC_DATA]" at bounding box center [888, 526] width 422 height 17
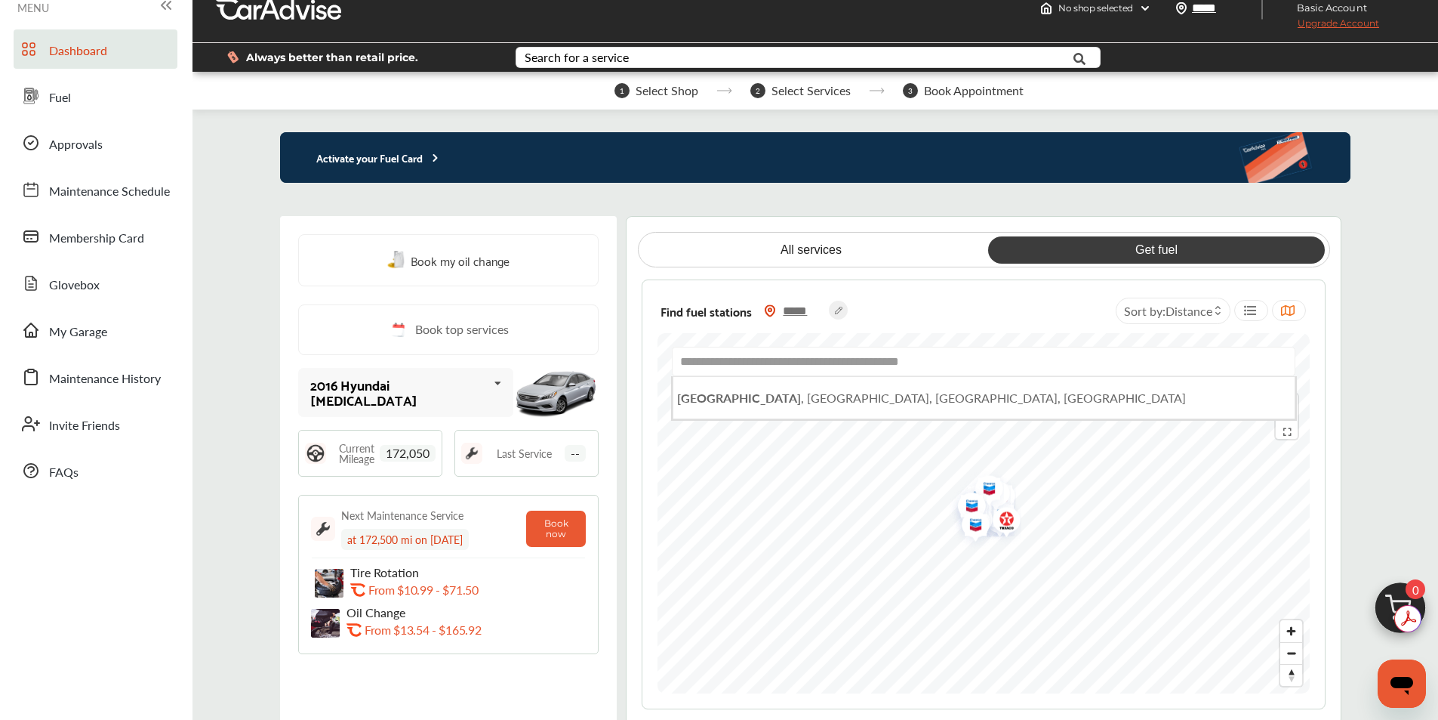
click at [769, 359] on input "**********" at bounding box center [984, 361] width 624 height 29
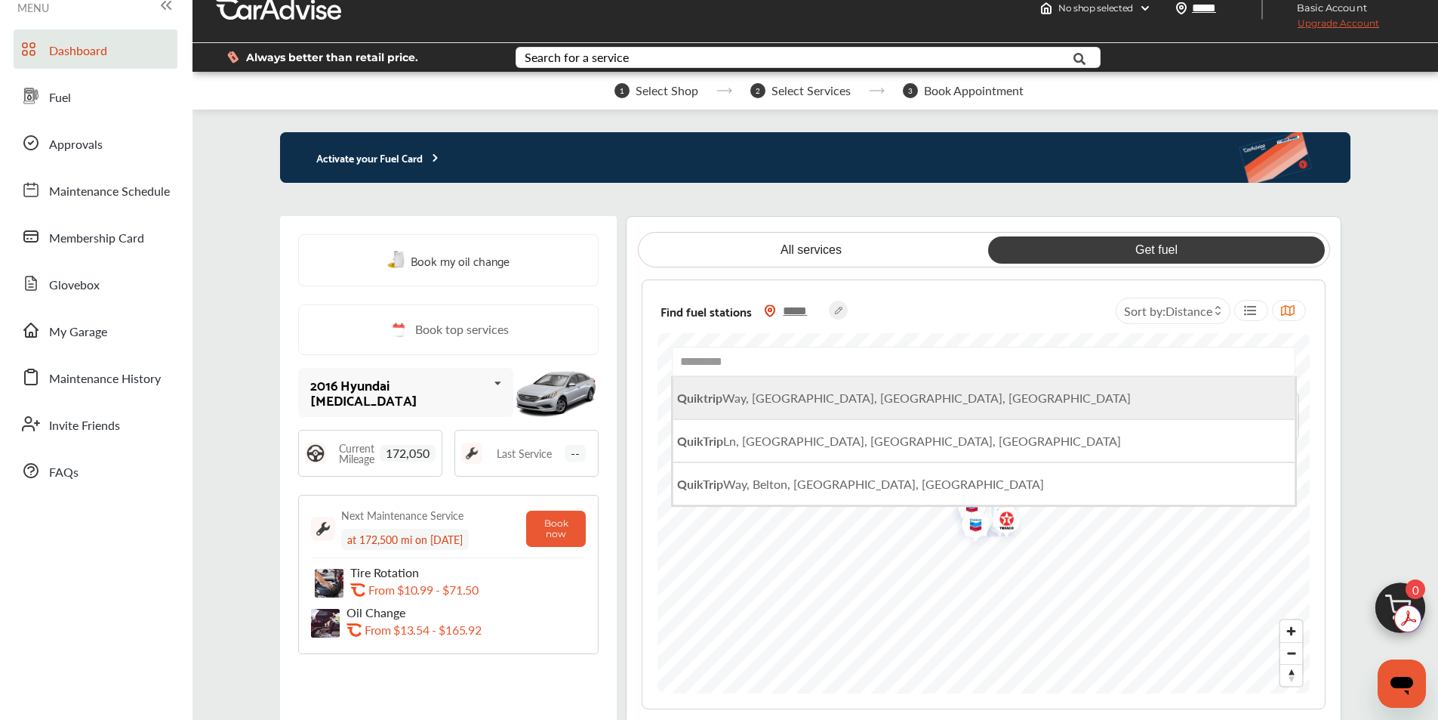
click at [777, 402] on span "Quiktrip Way, [GEOGRAPHIC_DATA], [GEOGRAPHIC_DATA], [GEOGRAPHIC_DATA]" at bounding box center [904, 397] width 454 height 17
type input "**********"
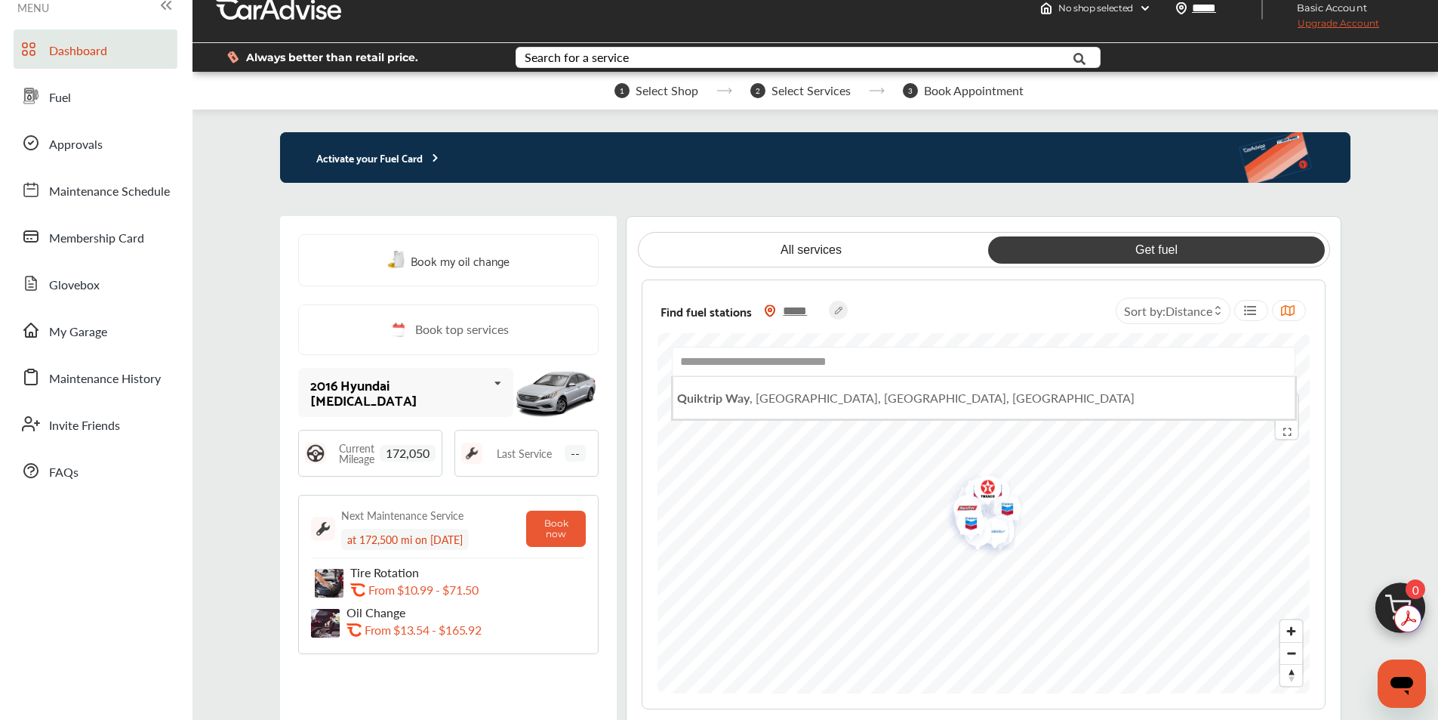
drag, startPoint x: 907, startPoint y: 357, endPoint x: 619, endPoint y: 367, distance: 287.8
click at [619, 367] on div "**********" at bounding box center [815, 470] width 1071 height 509
click at [476, 452] on img at bounding box center [471, 452] width 21 height 21
click at [575, 456] on span "--" at bounding box center [575, 453] width 21 height 17
click at [717, 364] on input "text" at bounding box center [984, 361] width 624 height 29
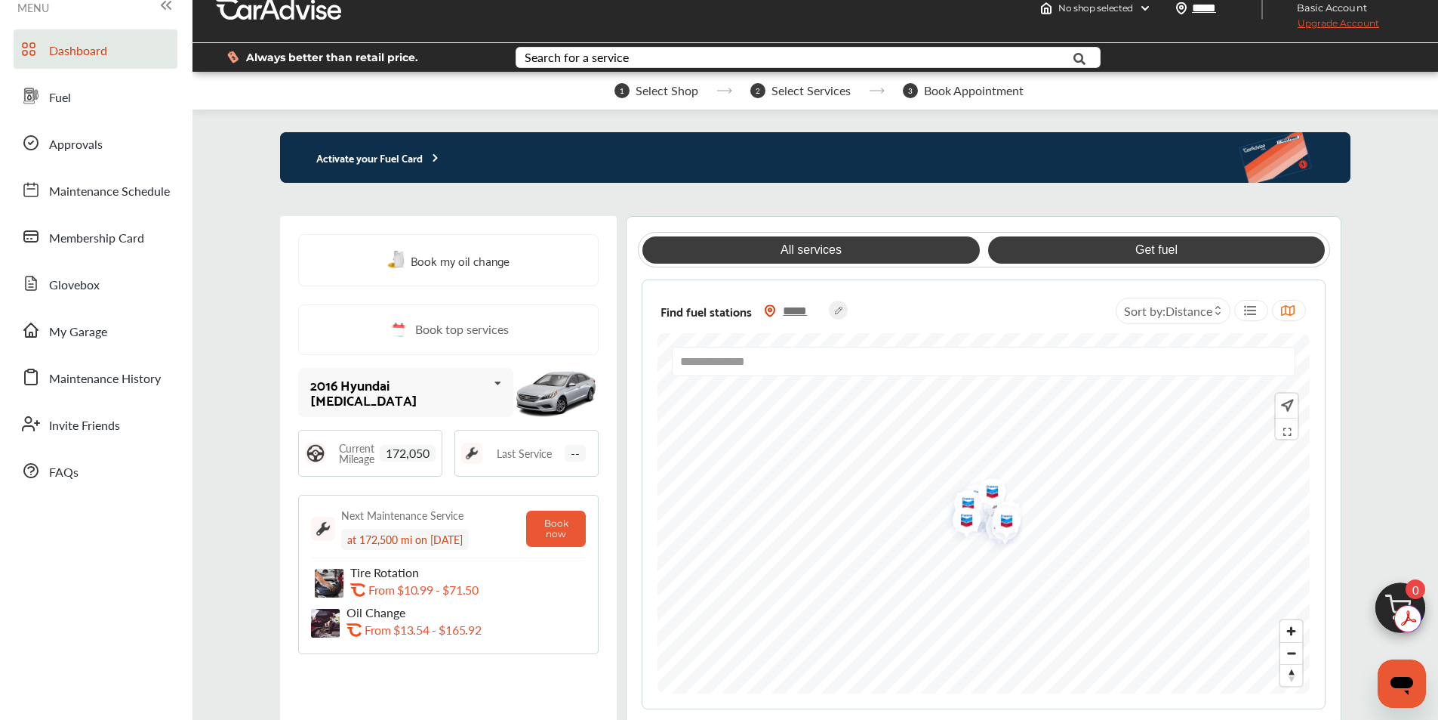
type input "**********"
click at [812, 248] on link "All services" at bounding box center [811, 249] width 337 height 27
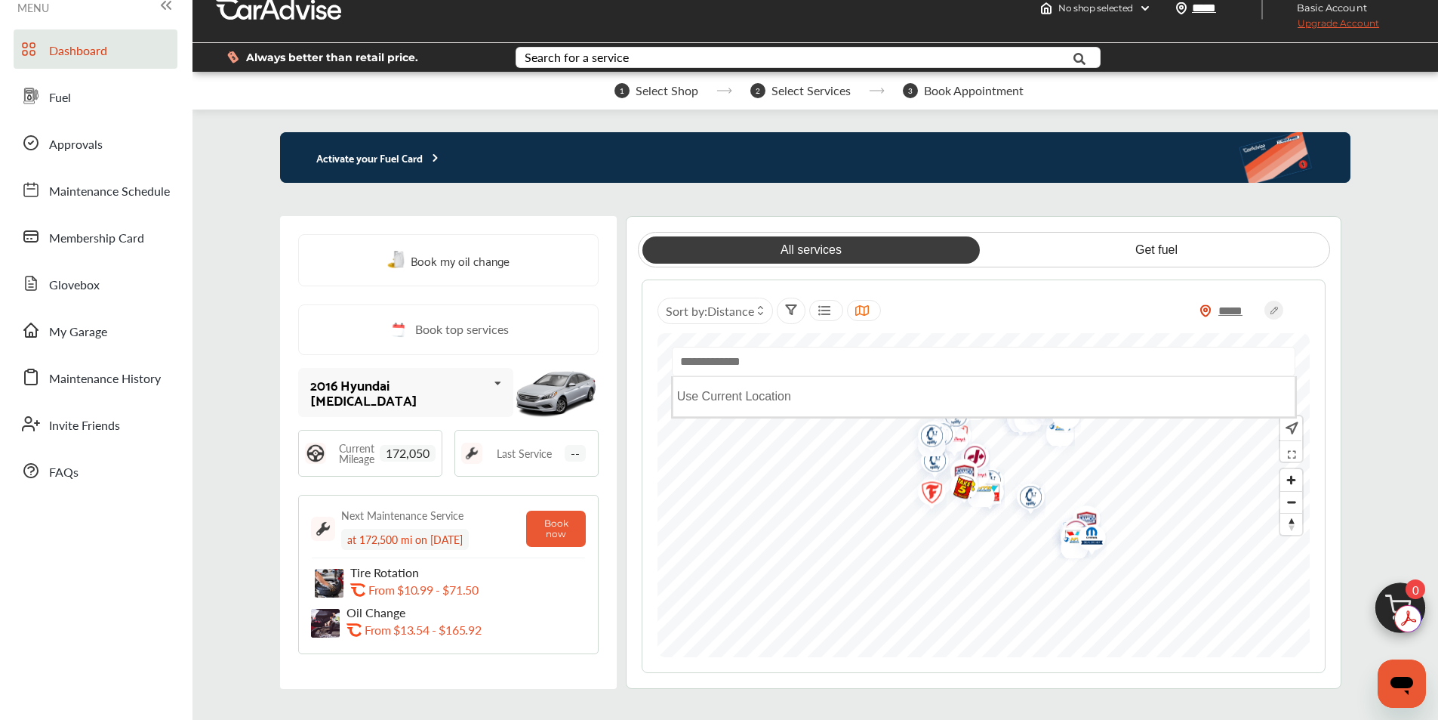
click at [792, 360] on input "text" at bounding box center [984, 361] width 624 height 29
type input "**********"
click at [523, 452] on span "Last Service" at bounding box center [524, 453] width 55 height 11
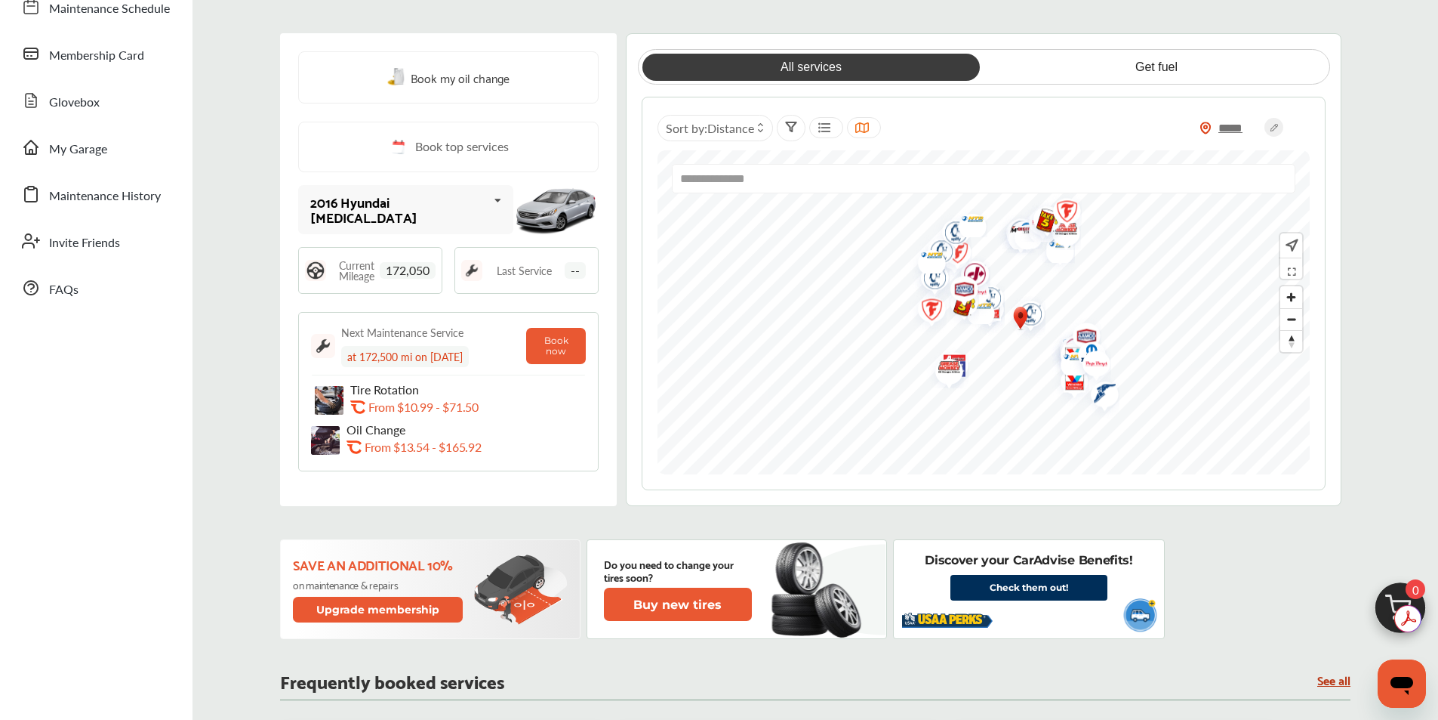
scroll to position [252, 0]
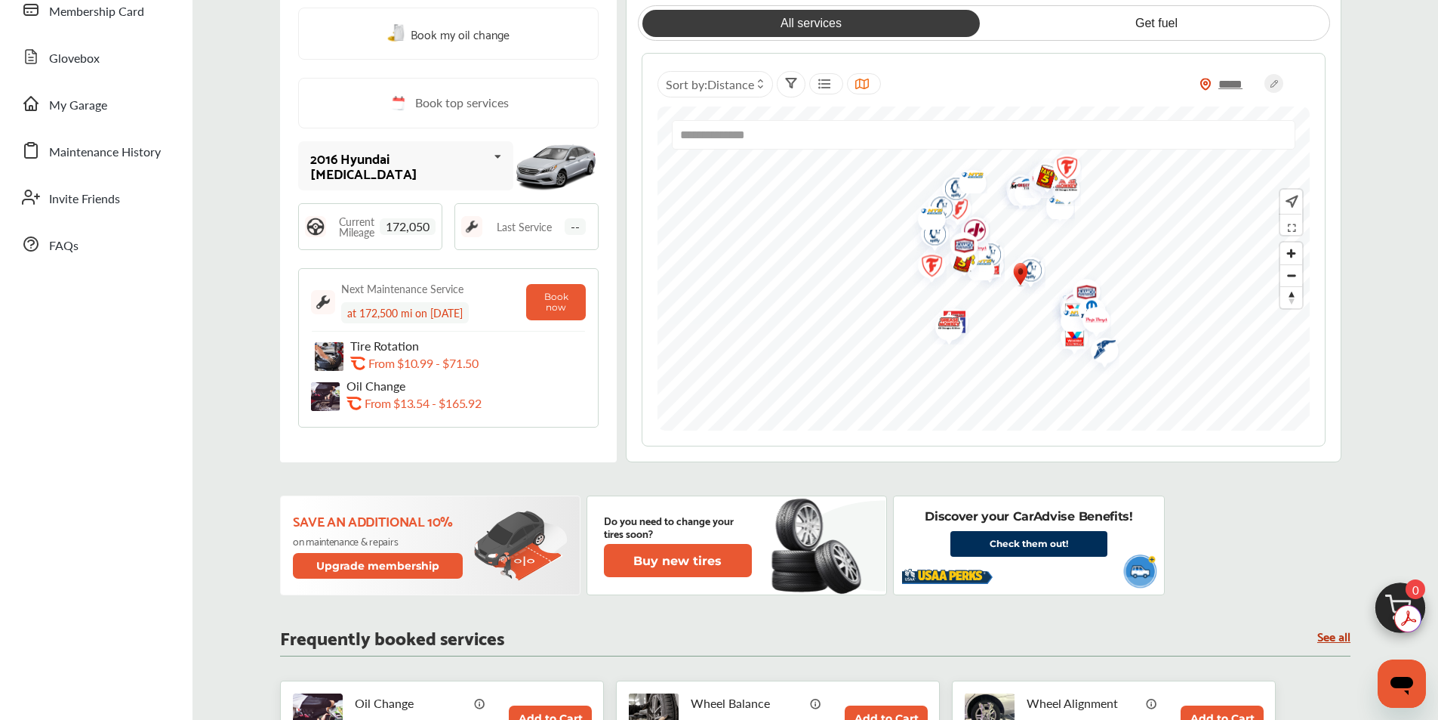
click at [485, 162] on icon at bounding box center [498, 157] width 26 height 32
click at [482, 164] on icon at bounding box center [495, 157] width 26 height 32
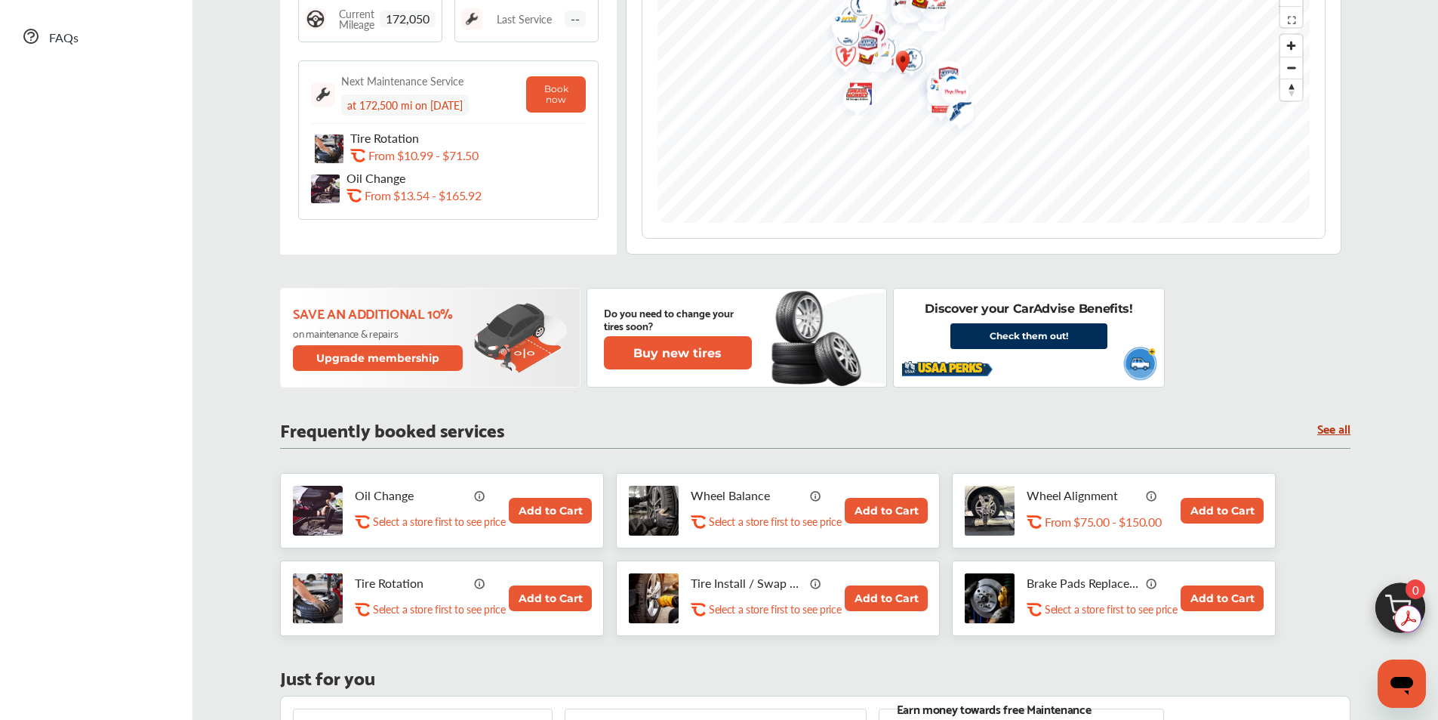
scroll to position [479, 0]
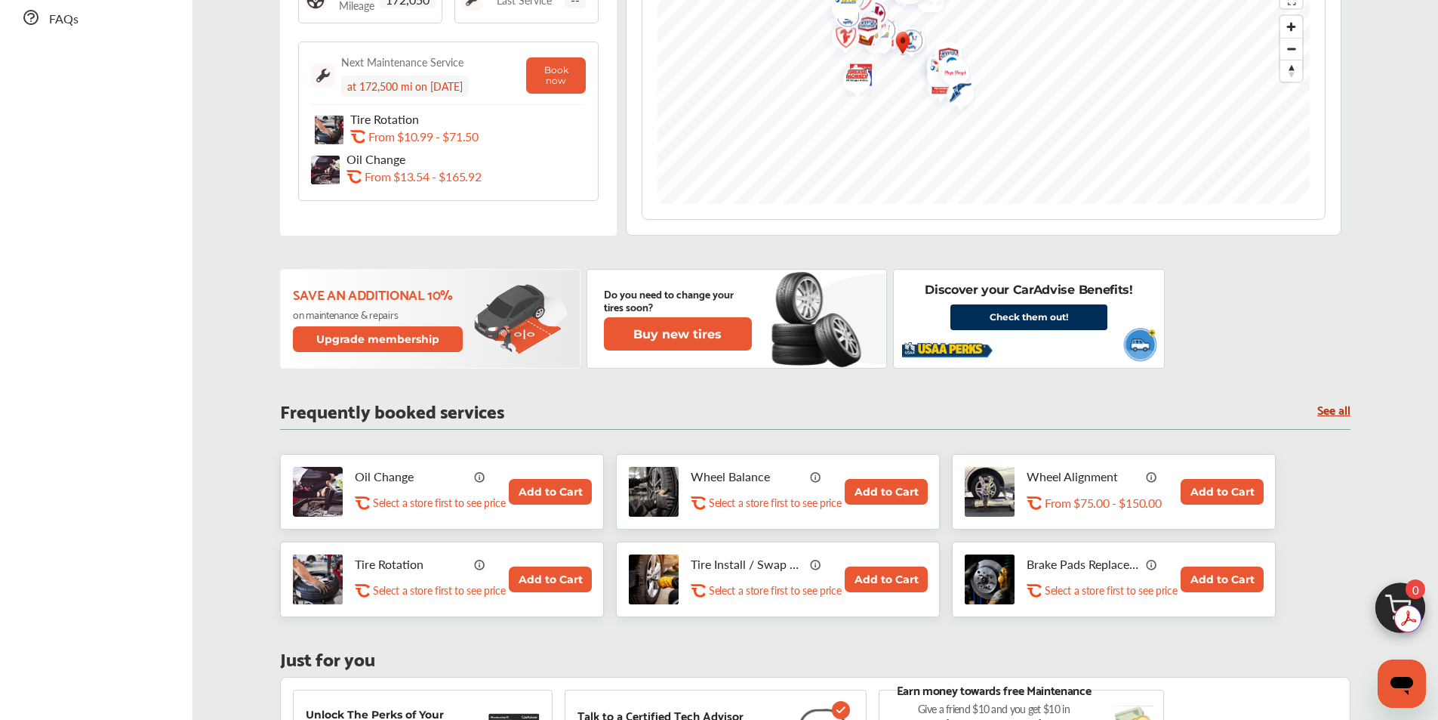
click at [396, 330] on button "Upgrade membership" at bounding box center [378, 339] width 171 height 26
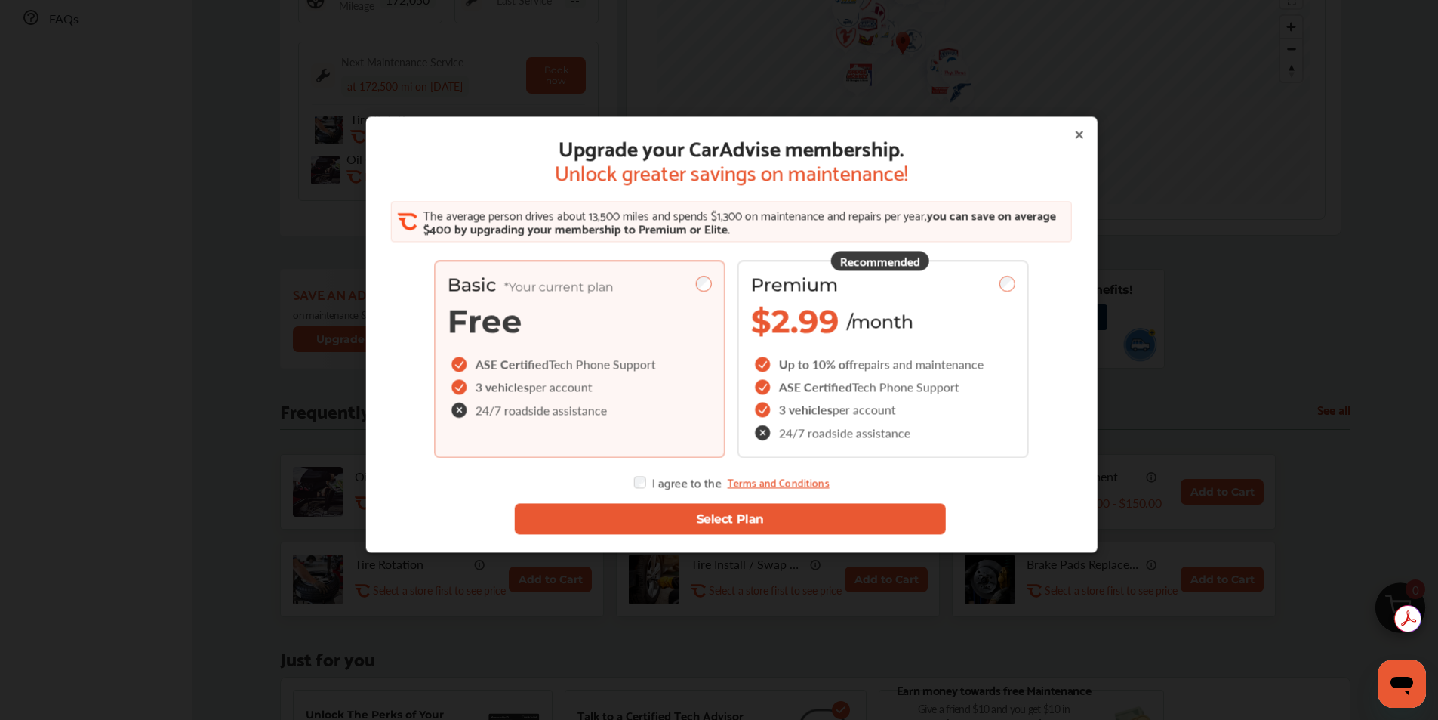
click at [729, 513] on button "Select Plan" at bounding box center [730, 519] width 432 height 31
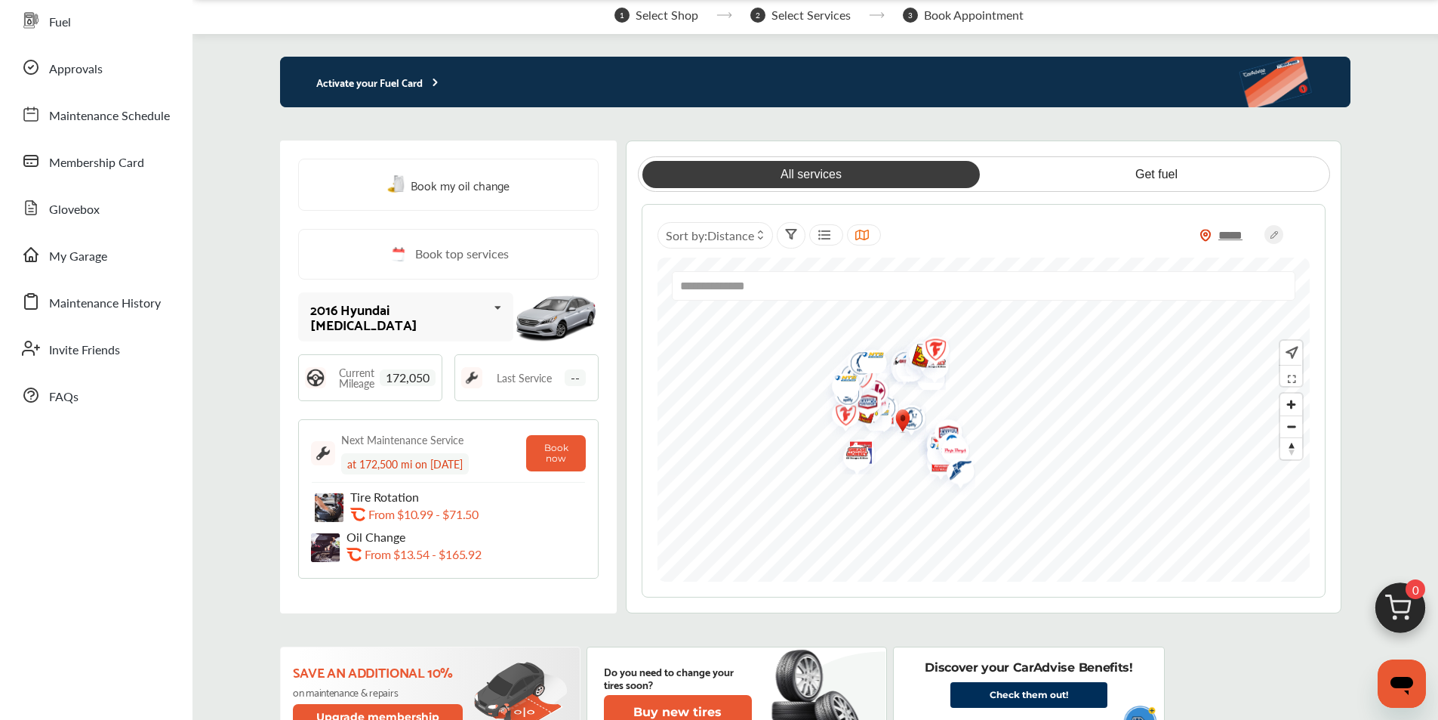
scroll to position [0, 0]
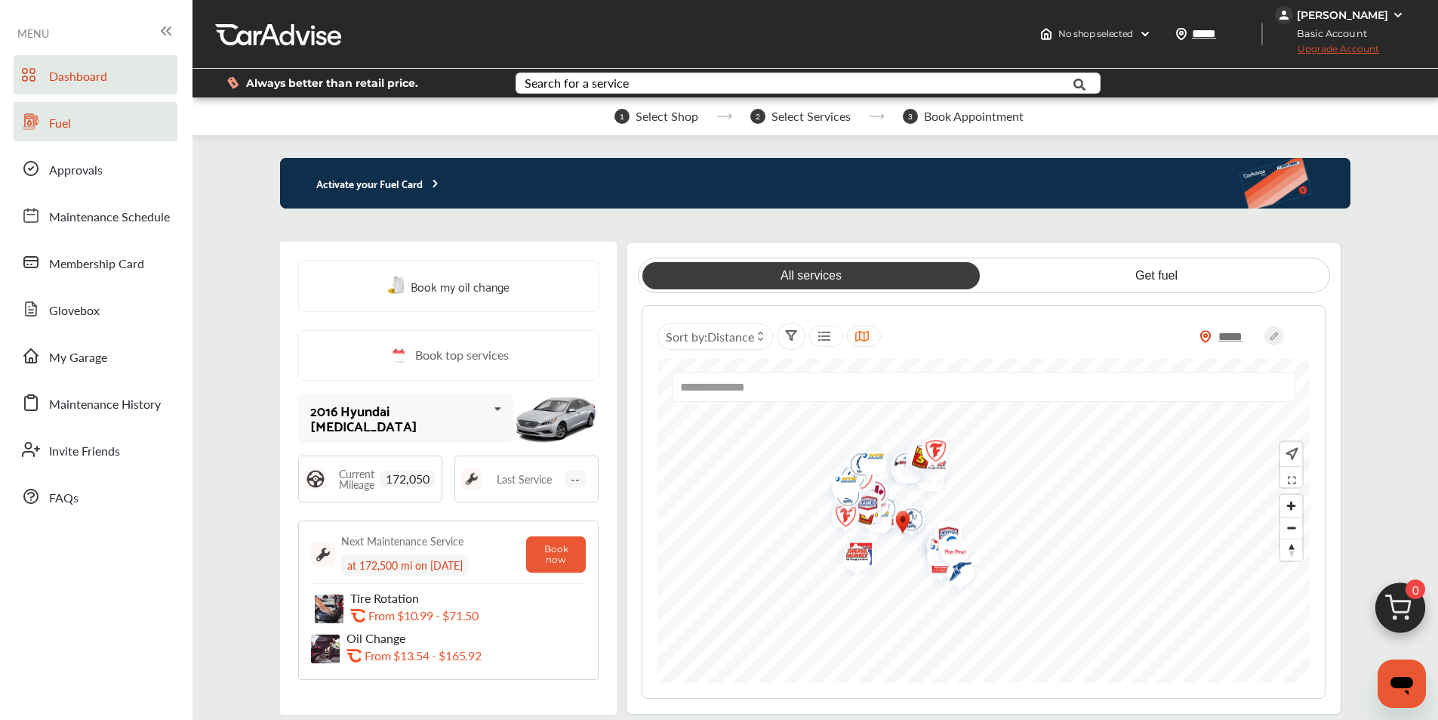
click at [52, 125] on span "Fuel" at bounding box center [60, 124] width 22 height 20
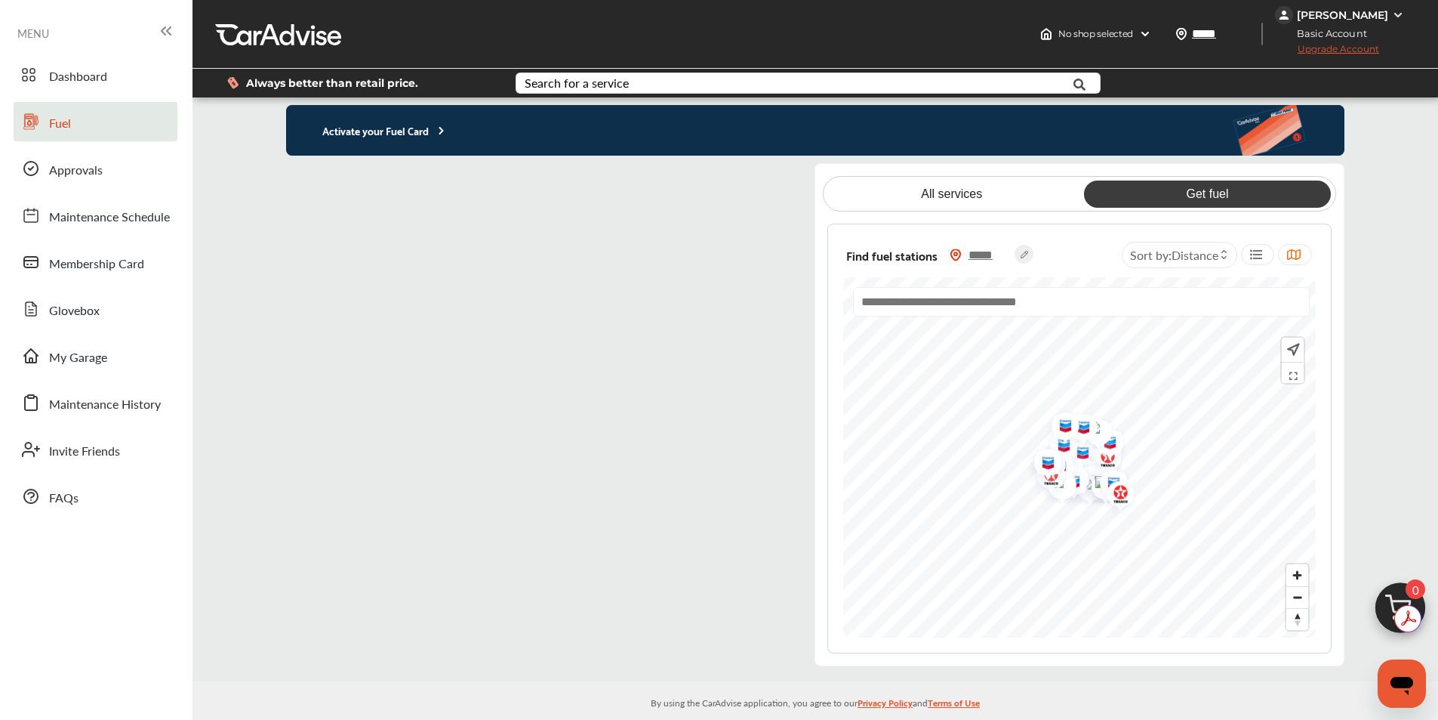
click at [740, 185] on flutter-view at bounding box center [538, 414] width 505 height 503
click at [801, 122] on div "Activate your Fuel Card" at bounding box center [815, 130] width 1059 height 51
click at [427, 129] on p "Activate your Fuel Card" at bounding box center [367, 130] width 162 height 17
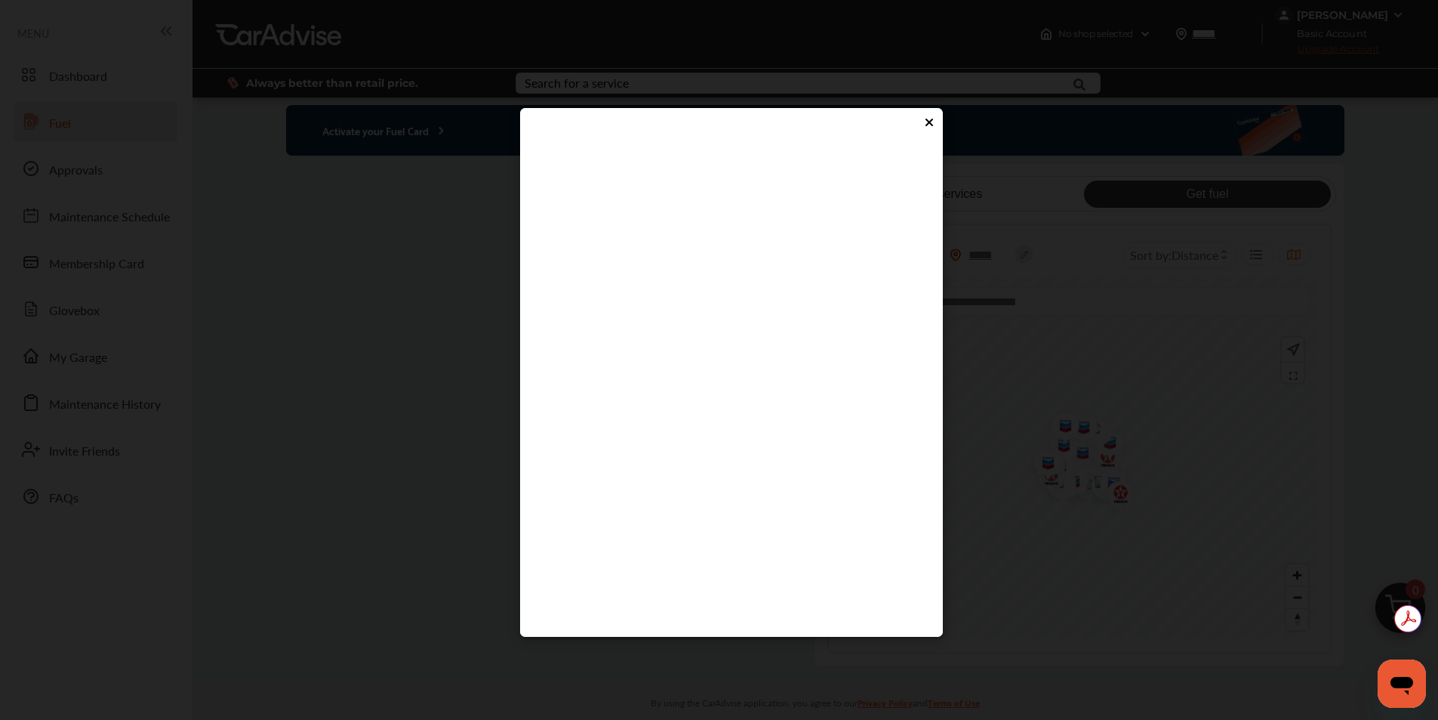
click at [667, 417] on flutter-view at bounding box center [731, 373] width 393 height 453
type input "****"
click at [745, 464] on flutter-view at bounding box center [731, 373] width 393 height 453
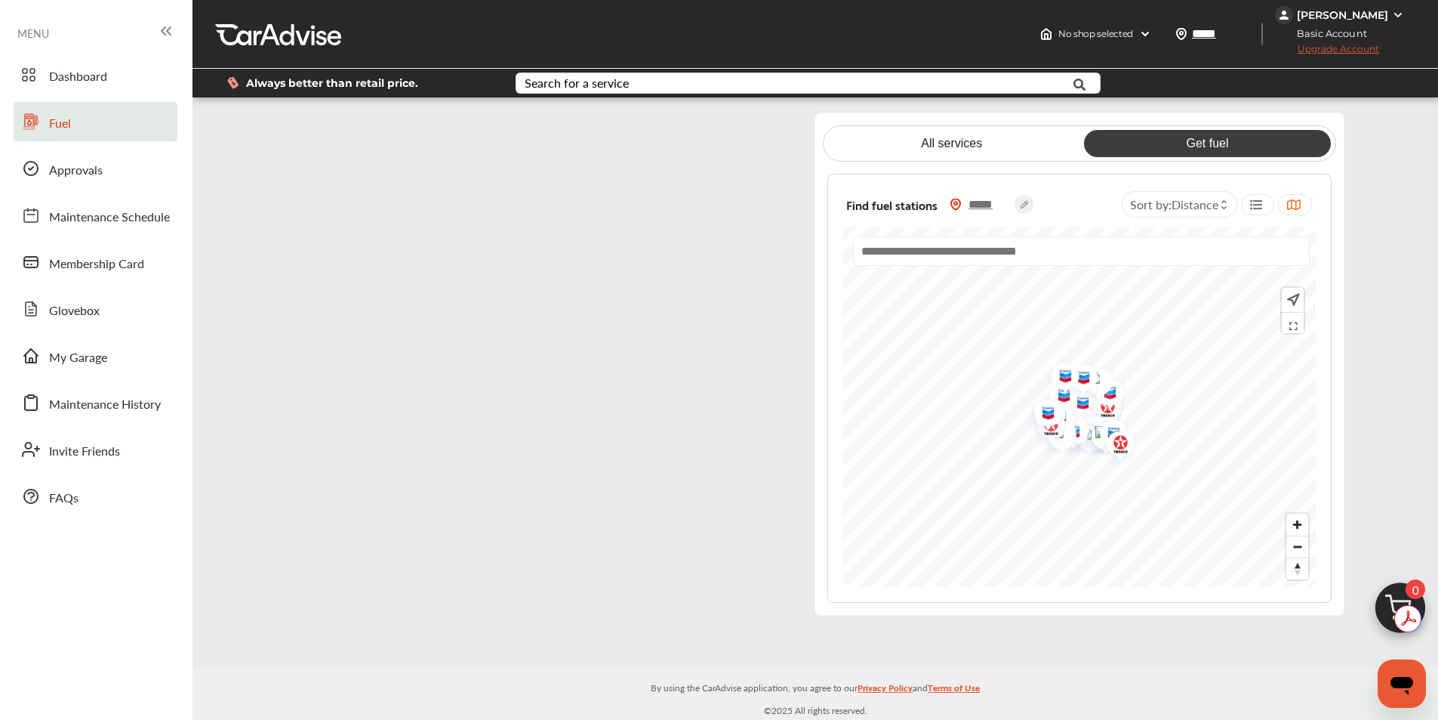
click at [355, 277] on flutter-view at bounding box center [538, 364] width 505 height 503
click at [85, 171] on span "Approvals" at bounding box center [76, 171] width 54 height 20
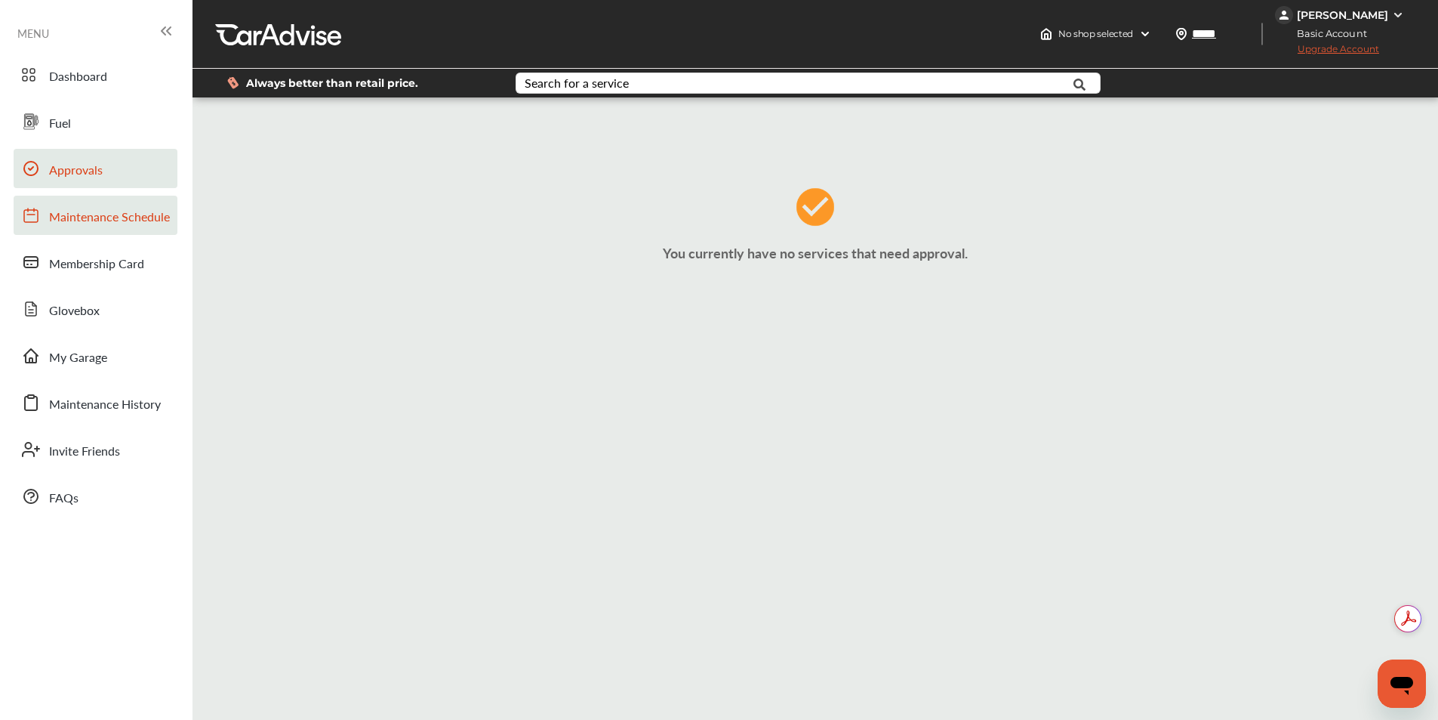
click at [56, 219] on span "Maintenance Schedule" at bounding box center [109, 218] width 121 height 20
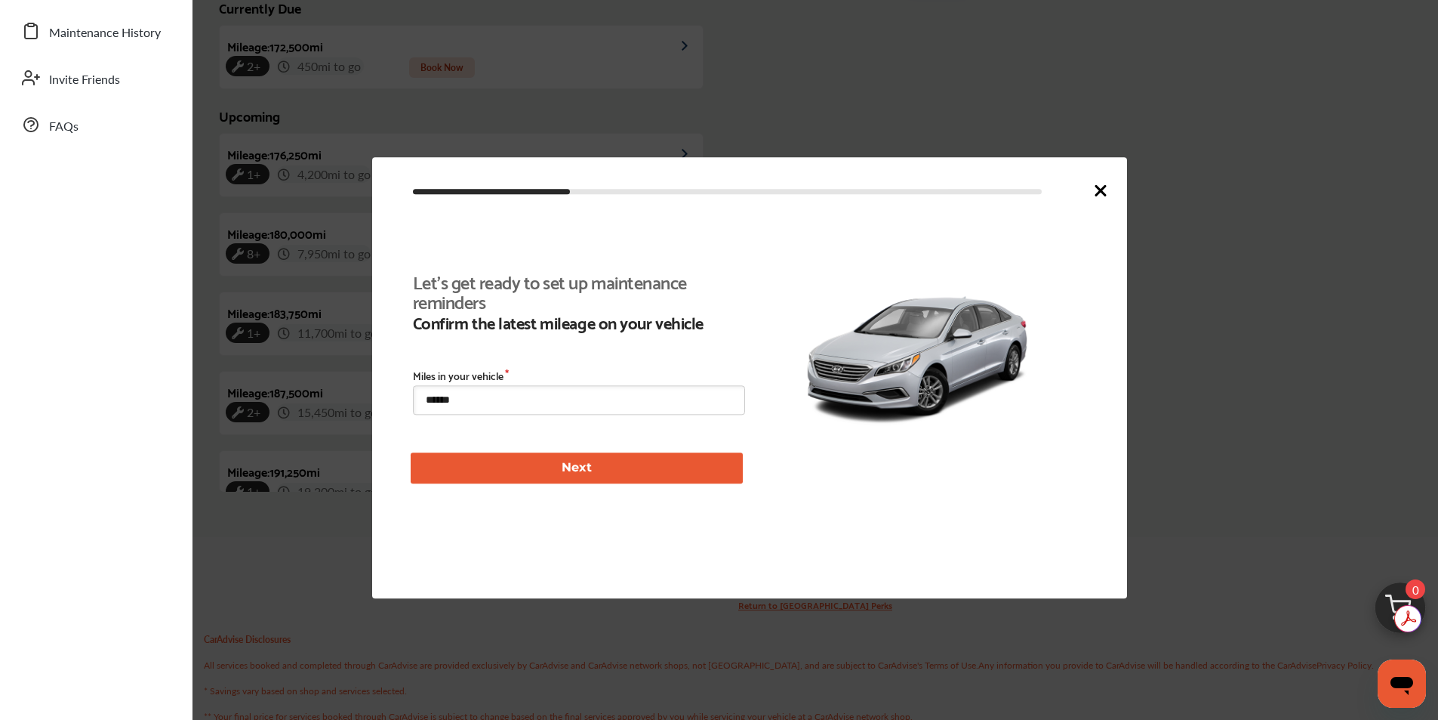
click at [566, 470] on button "Next" at bounding box center [577, 467] width 332 height 31
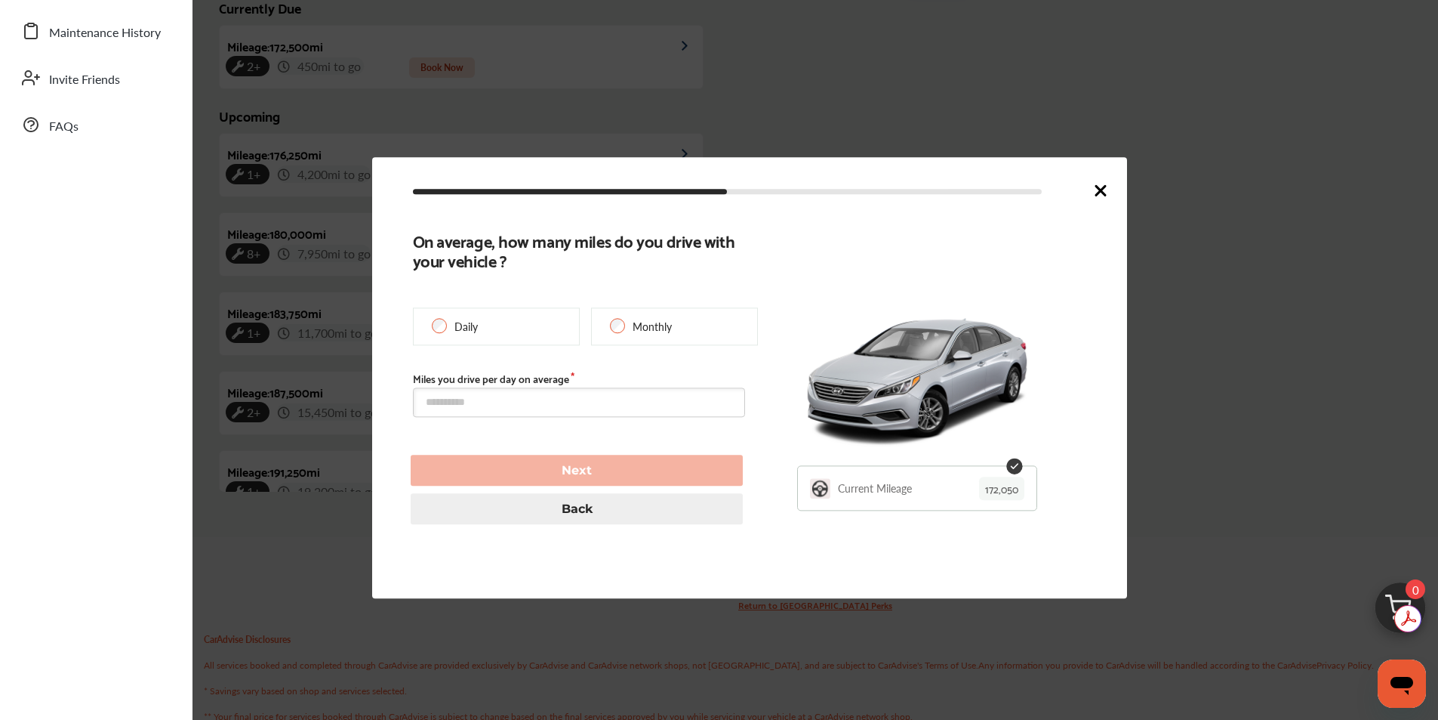
click at [578, 507] on button "Back" at bounding box center [577, 509] width 332 height 31
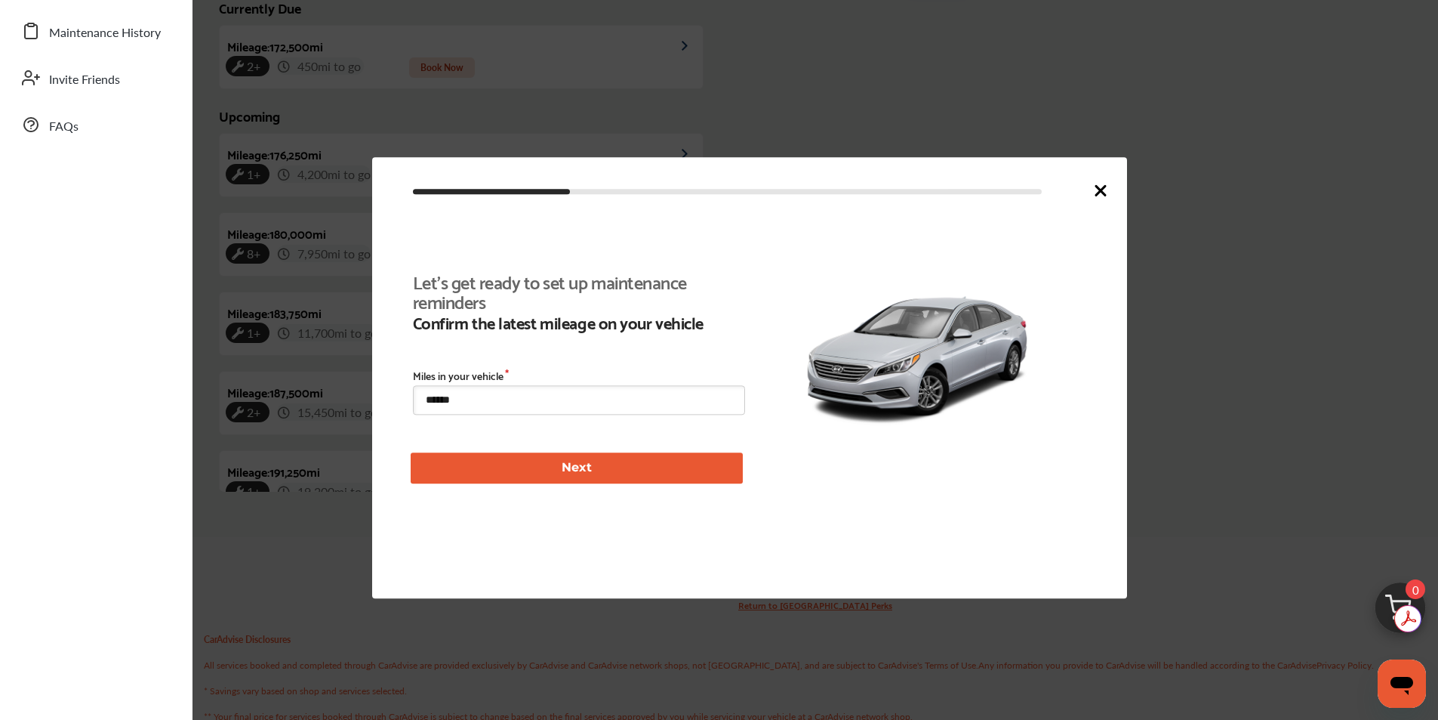
click at [1096, 190] on icon at bounding box center [1101, 190] width 18 height 18
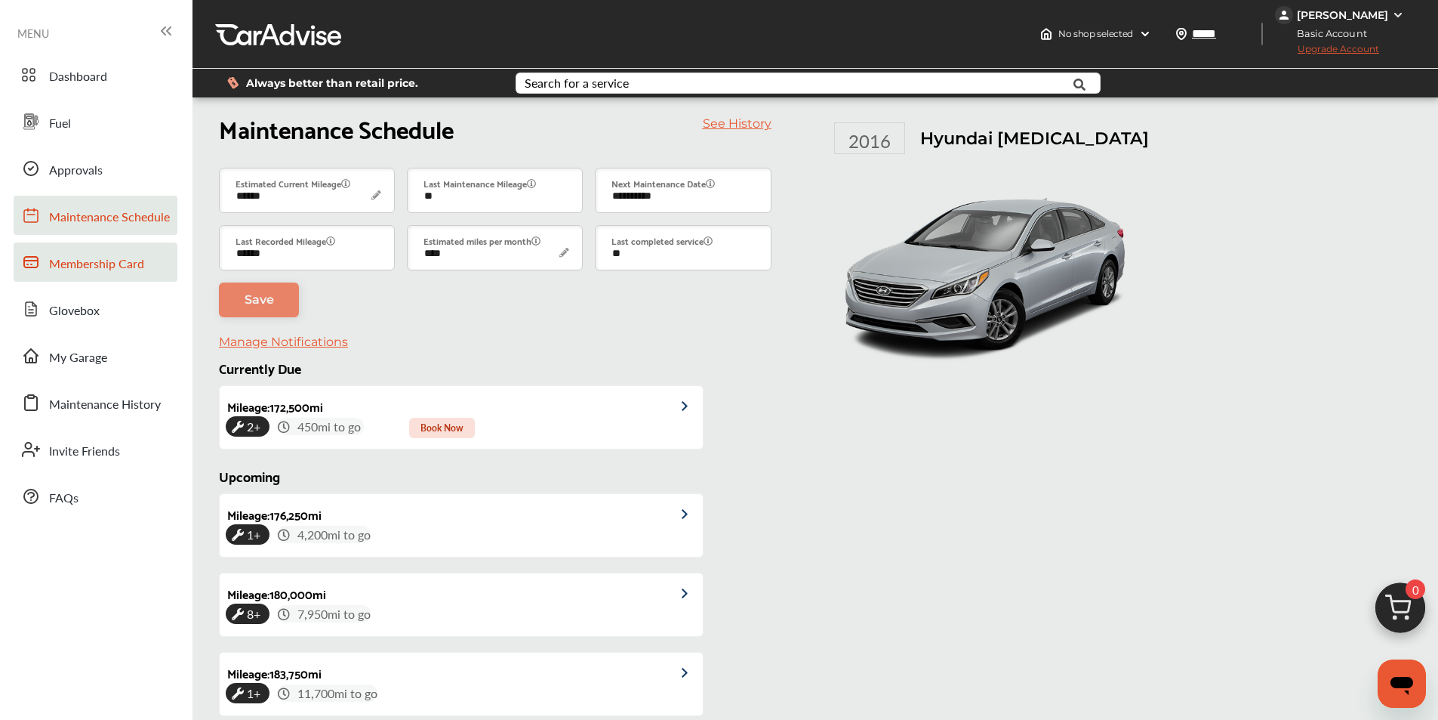
click at [90, 265] on span "Membership Card" at bounding box center [96, 264] width 95 height 20
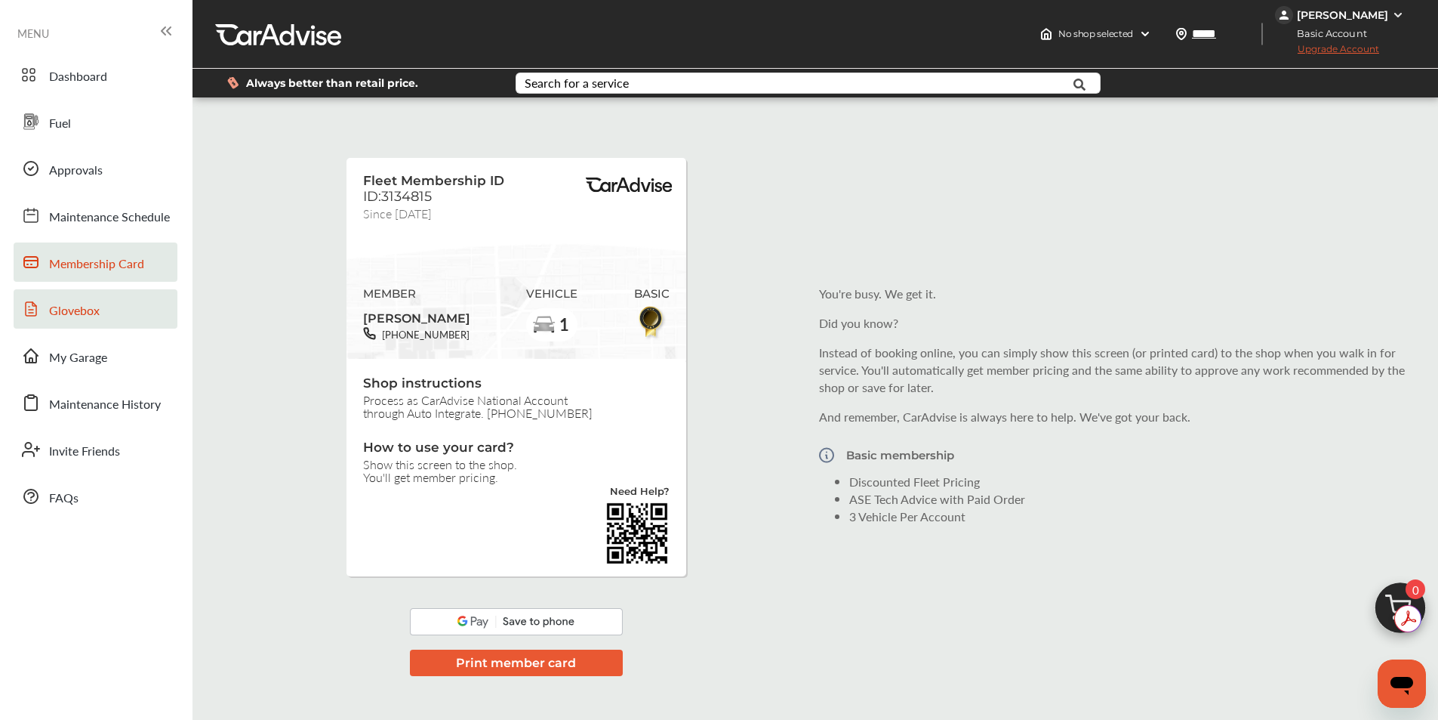
click at [85, 310] on span "Glovebox" at bounding box center [74, 311] width 51 height 20
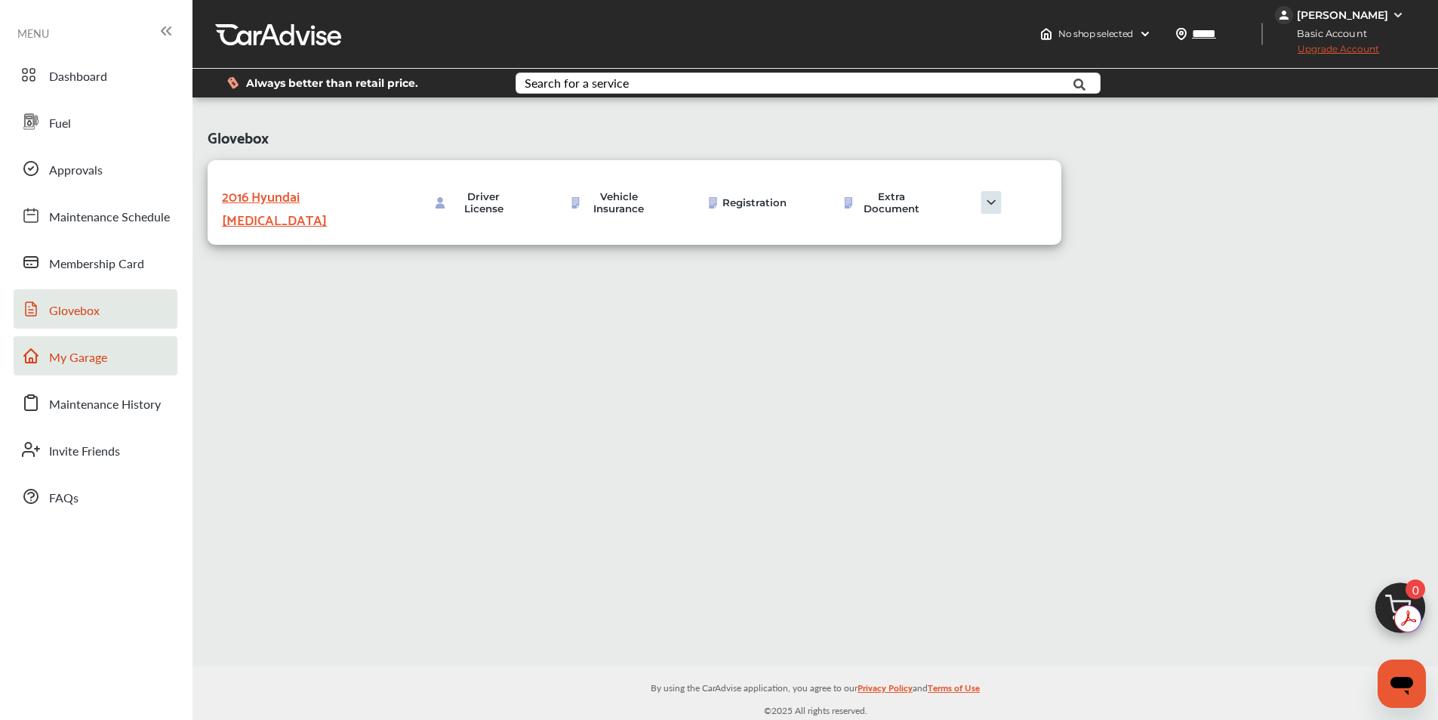
click at [84, 361] on span "My Garage" at bounding box center [78, 358] width 58 height 20
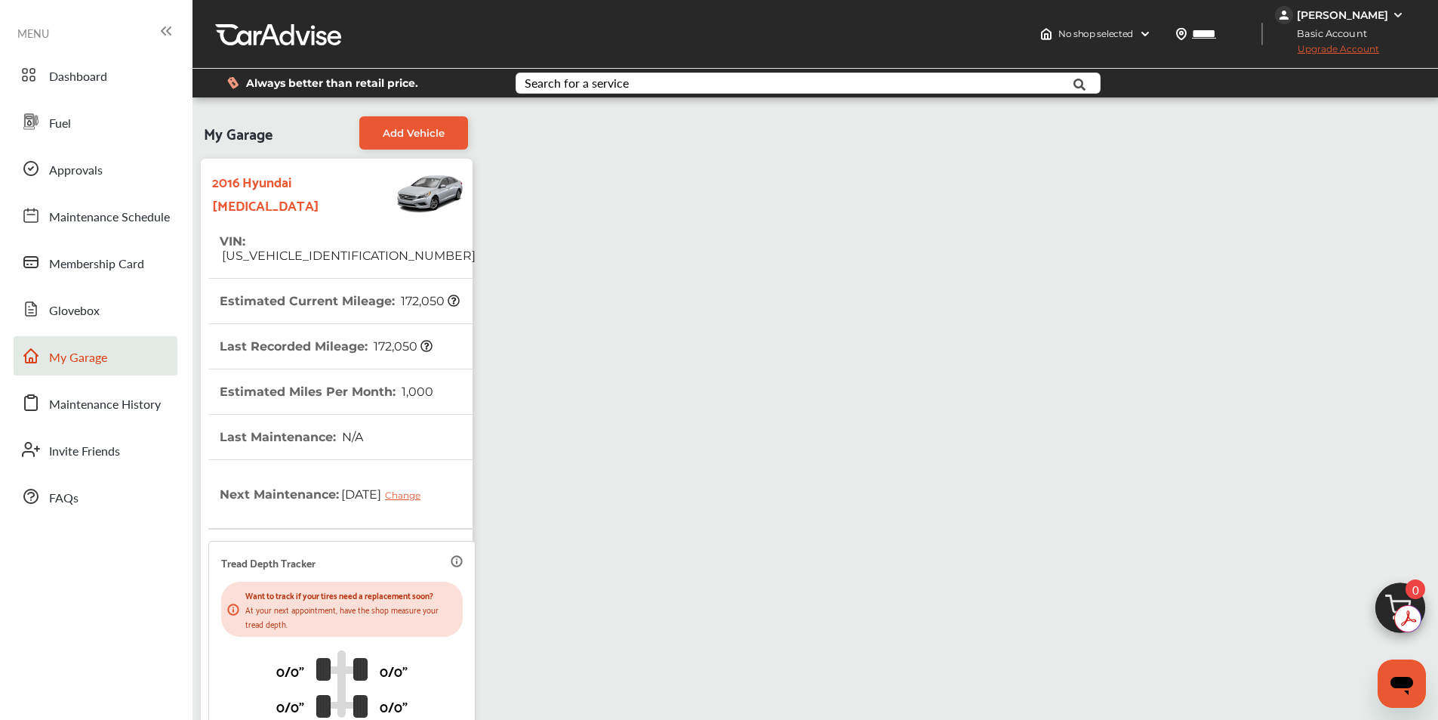
click at [451, 562] on icon at bounding box center [457, 561] width 12 height 12
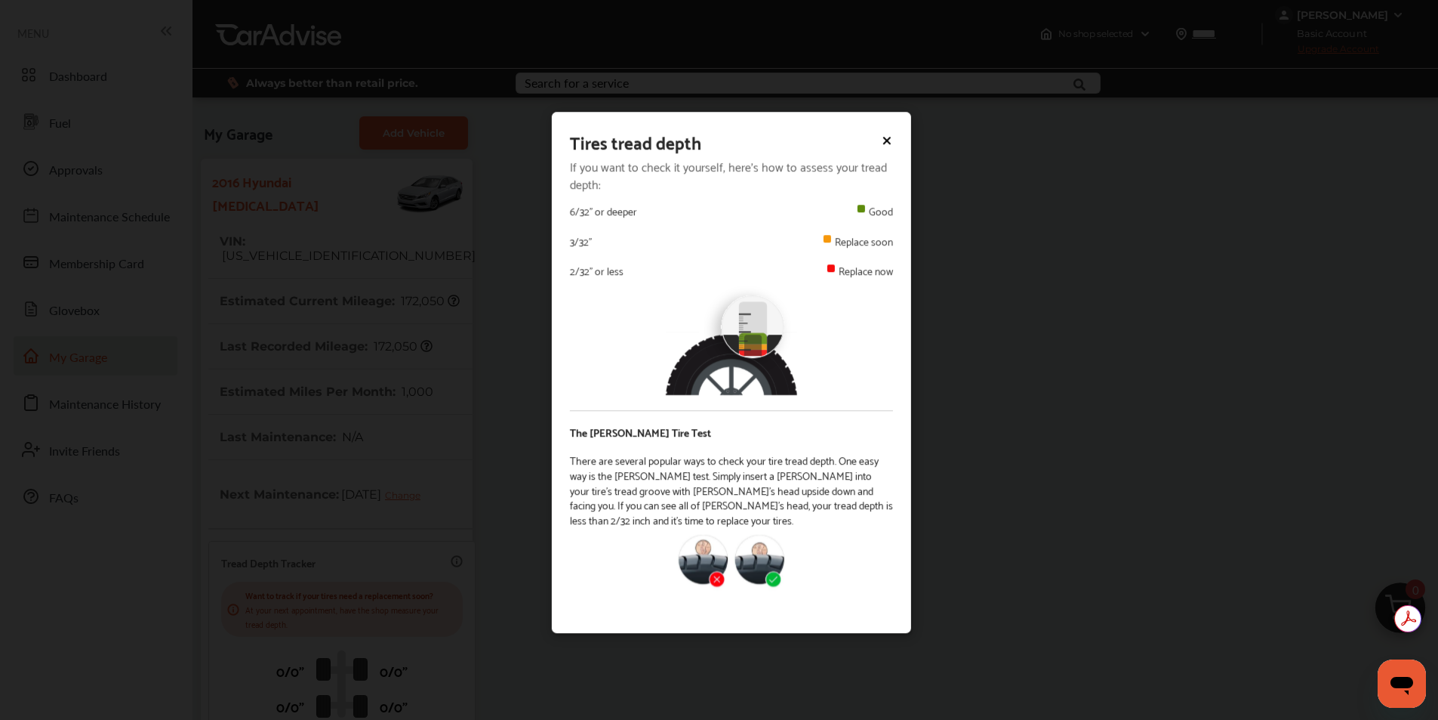
click at [889, 142] on icon at bounding box center [887, 140] width 12 height 12
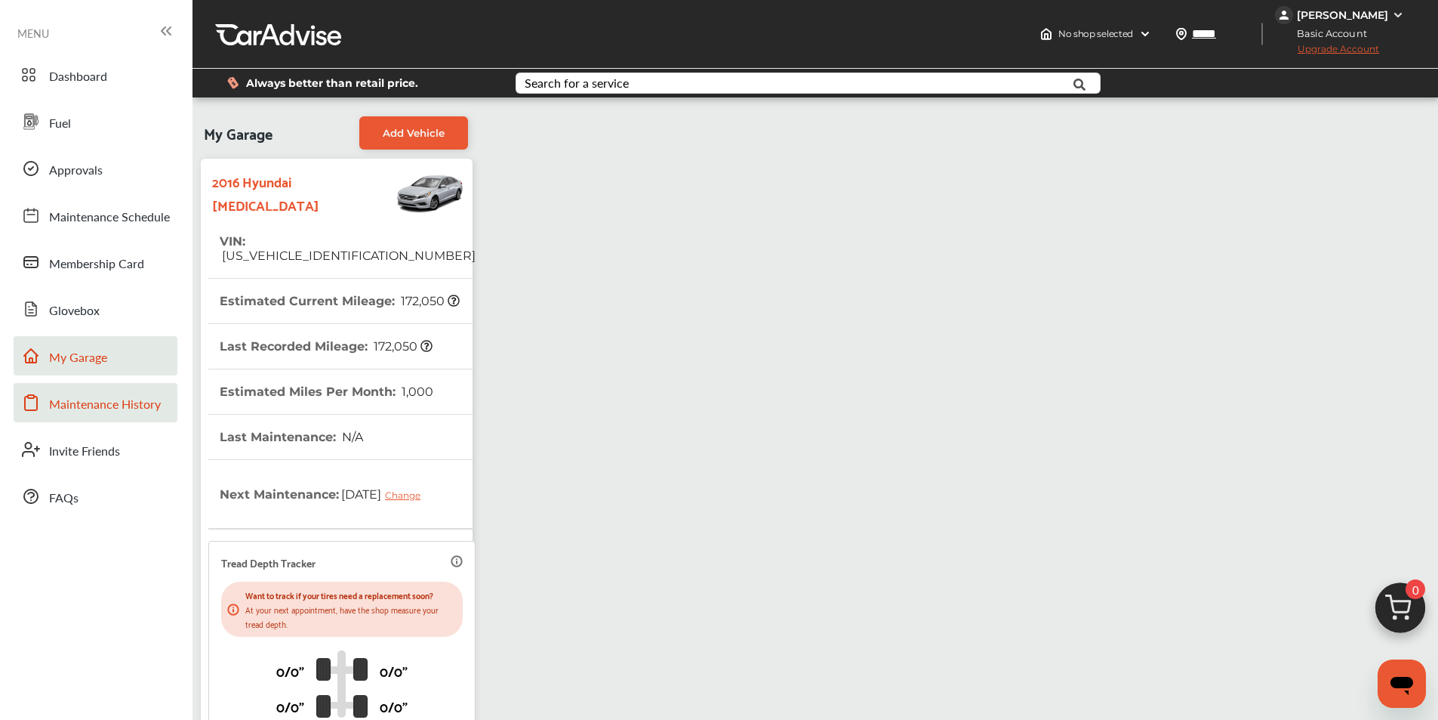
click at [88, 404] on span "Maintenance History" at bounding box center [105, 405] width 112 height 20
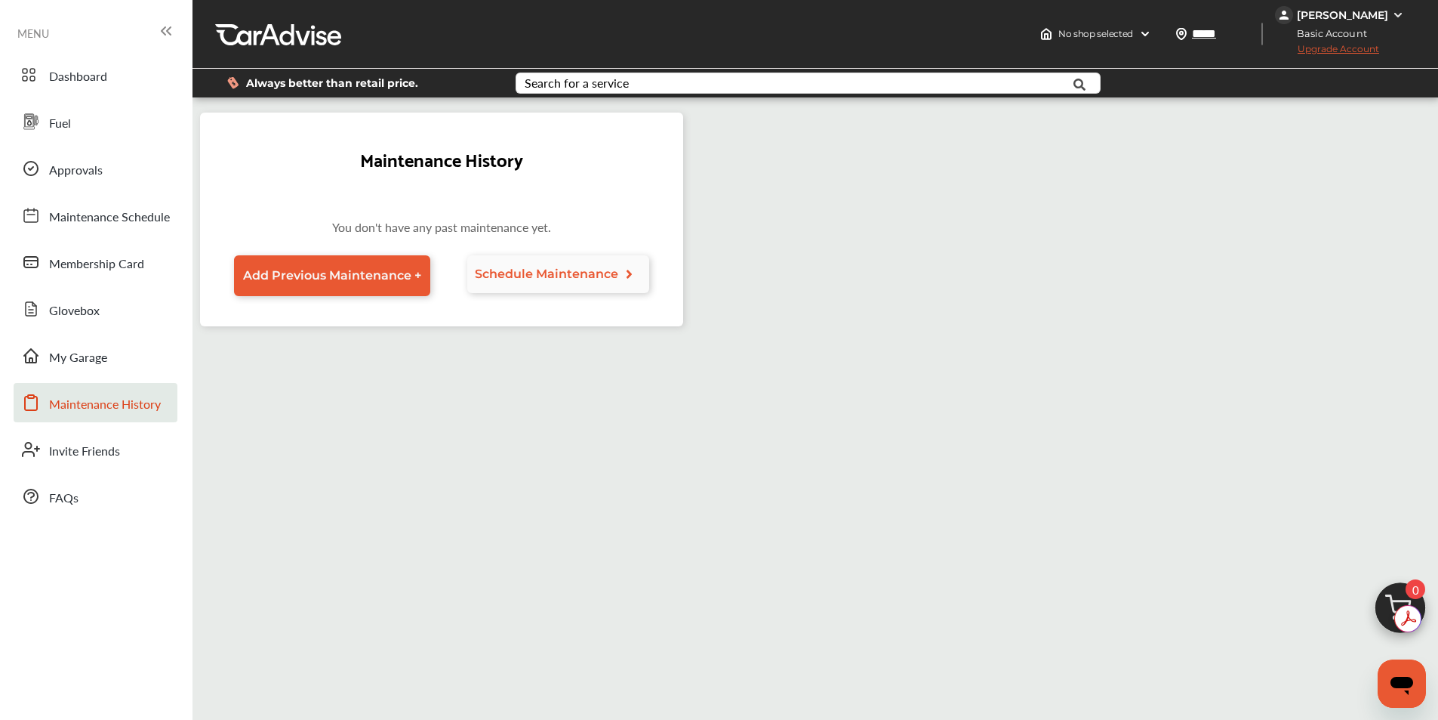
click at [553, 270] on span "Schedule Maintenance" at bounding box center [546, 274] width 143 height 14
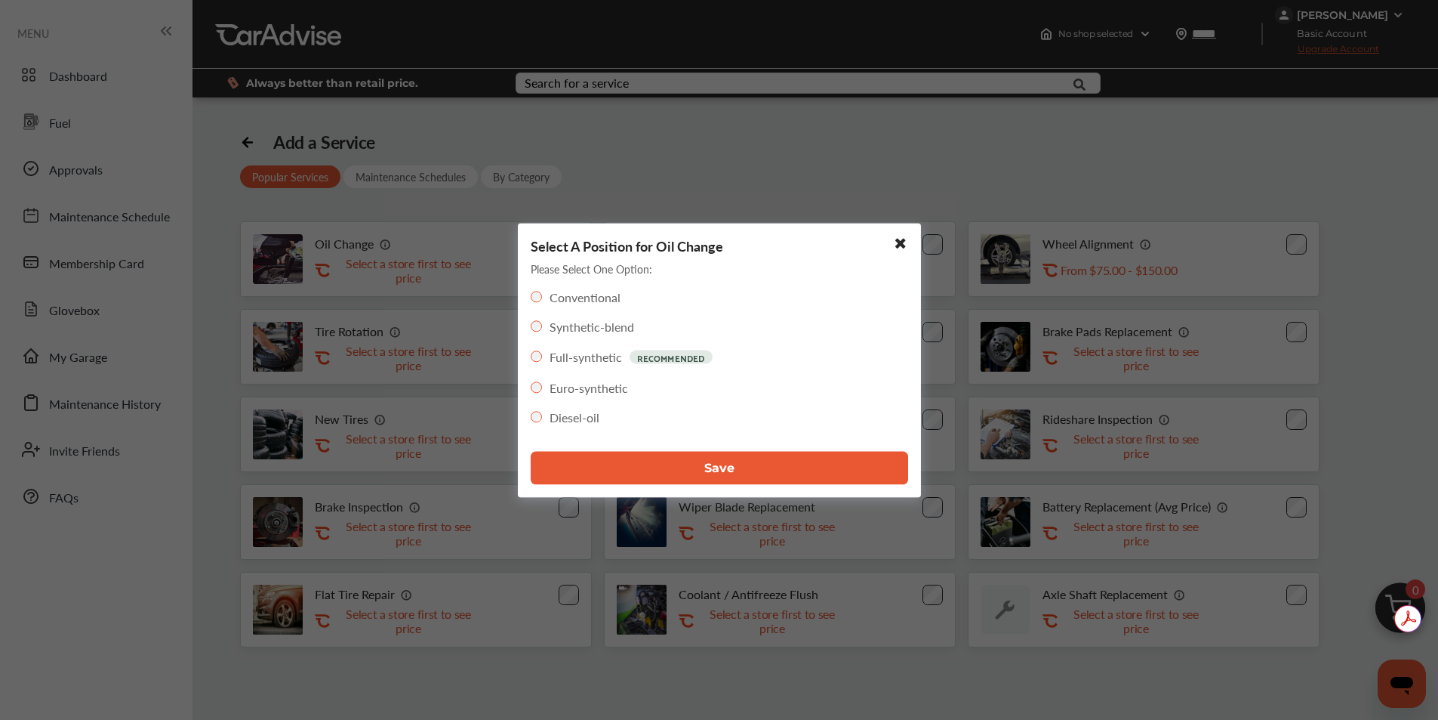
click at [899, 243] on icon at bounding box center [897, 243] width 16 height 14
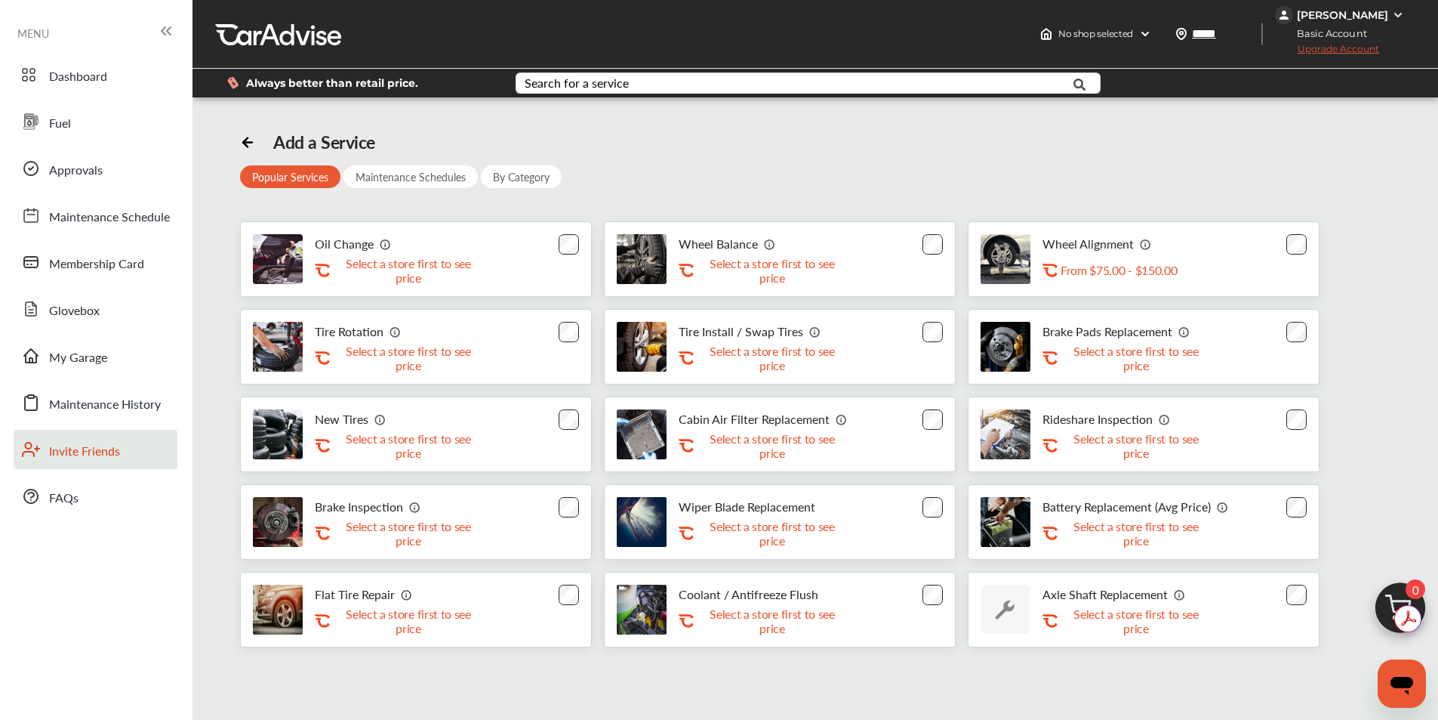
click at [79, 453] on span "Invite Friends" at bounding box center [84, 452] width 71 height 20
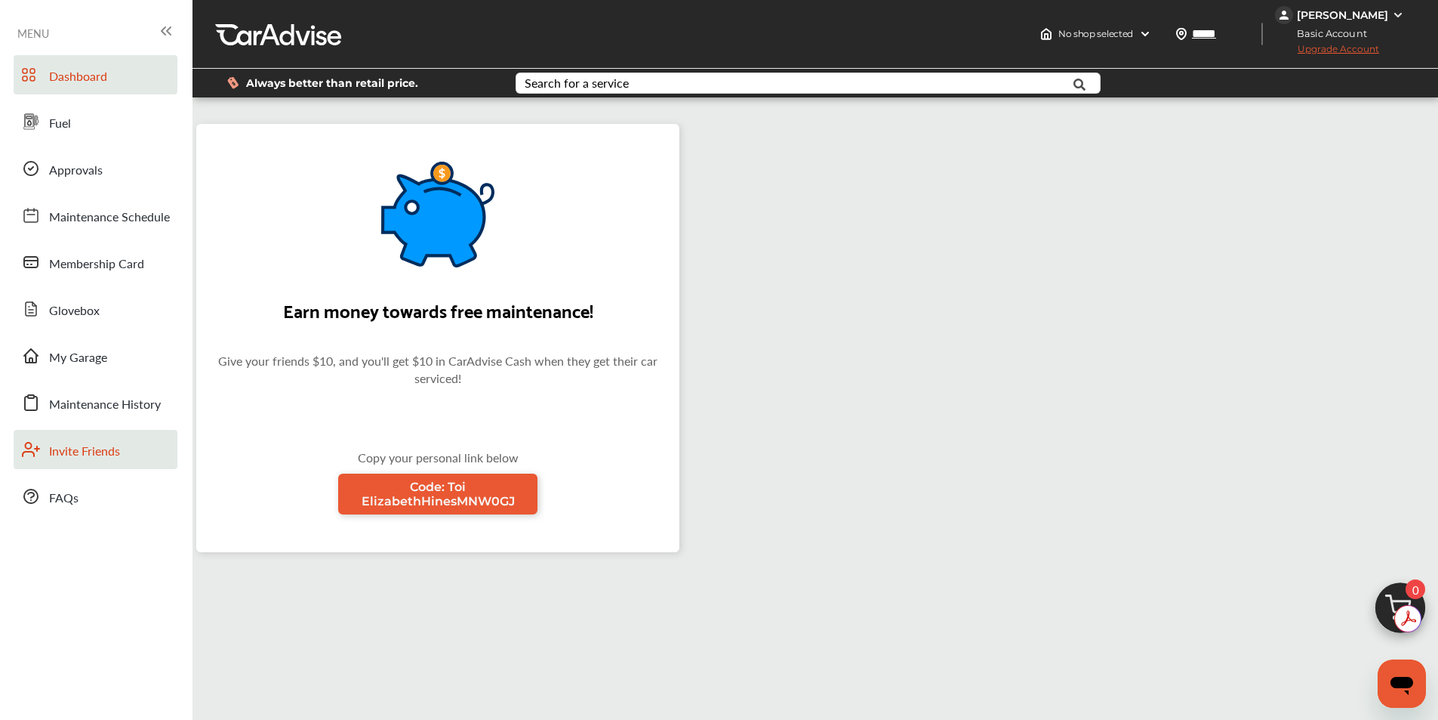
click at [71, 70] on span "Dashboard" at bounding box center [78, 77] width 58 height 20
